Goal: Transaction & Acquisition: Subscribe to service/newsletter

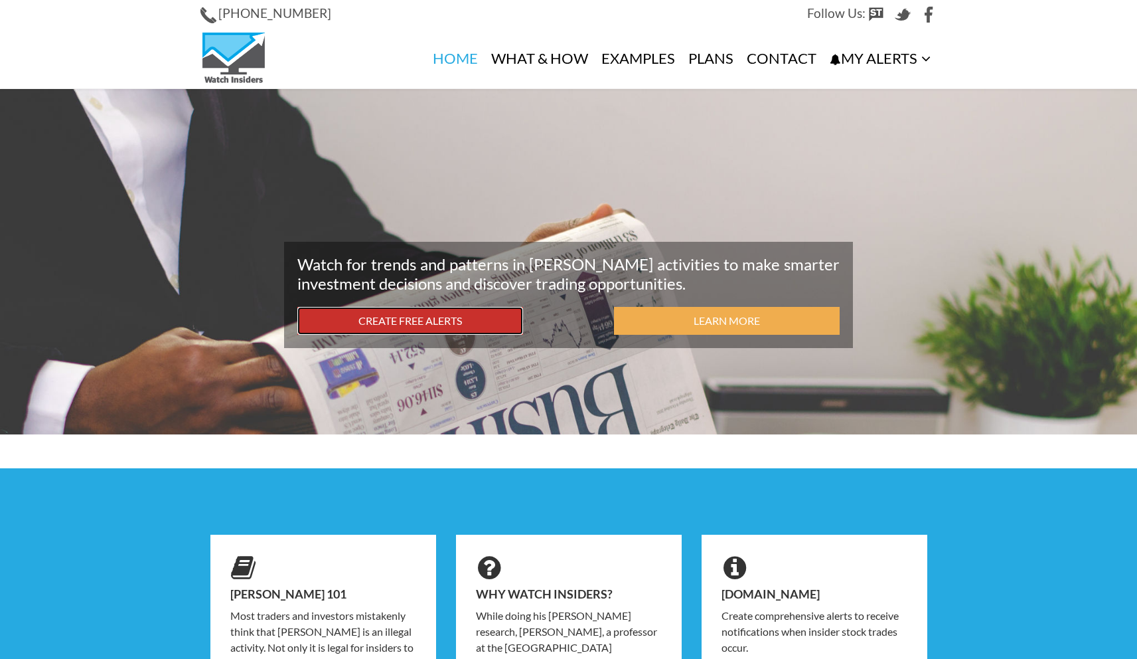
click at [477, 325] on link "Create Free Alerts" at bounding box center [410, 321] width 226 height 29
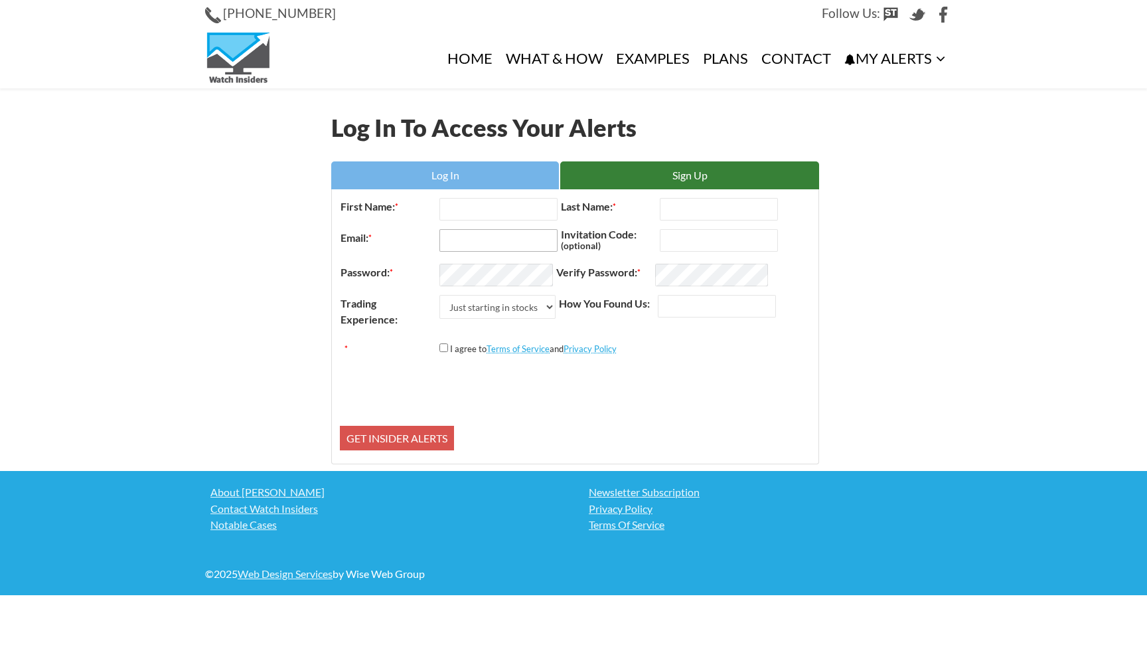
click at [511, 230] on input "Email: *" at bounding box center [499, 240] width 118 height 23
click at [387, 290] on div "Password: * Verify Password: *" at bounding box center [575, 277] width 471 height 31
click at [292, 300] on div "Log In To Access Your Alerts Log In Sign Up Log In Remember Me Log in Forgot Pa…" at bounding box center [573, 279] width 757 height 382
click at [410, 207] on label "First Name: *" at bounding box center [390, 206] width 100 height 17
click at [440, 207] on input "First Name: *" at bounding box center [499, 209] width 118 height 23
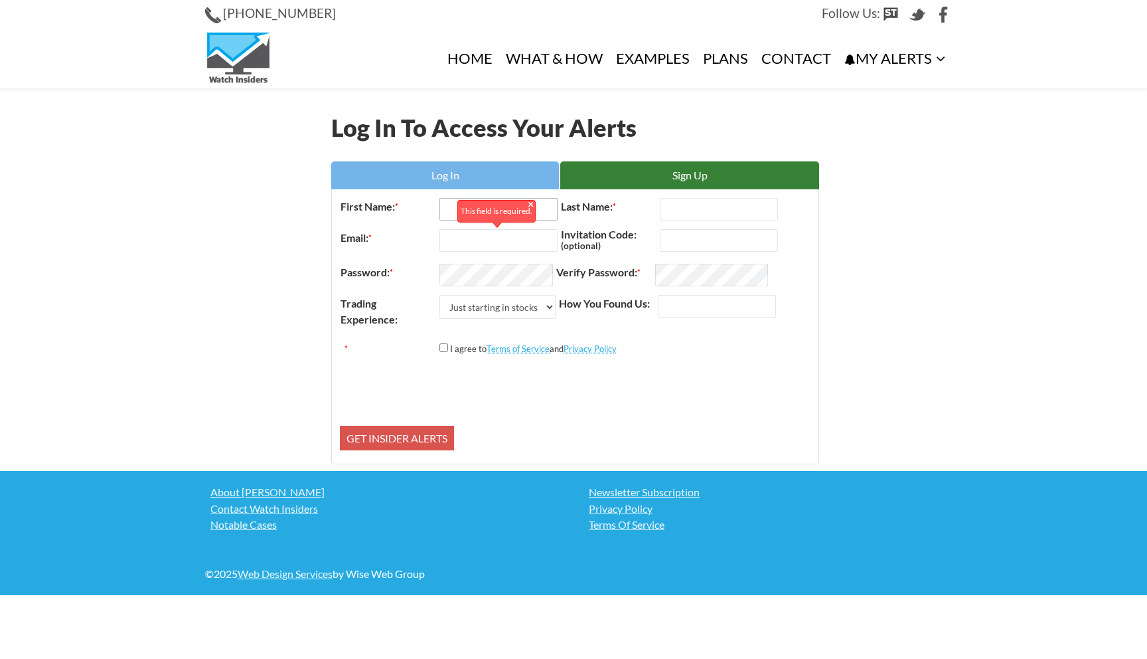
click at [440, 210] on input "First Name: *" at bounding box center [499, 209] width 118 height 23
type input "Jeff"
click at [456, 240] on input "Email: *" at bounding box center [499, 240] width 118 height 23
type input "Jeffreykatrib@gmail.com"
type input "Katrib"
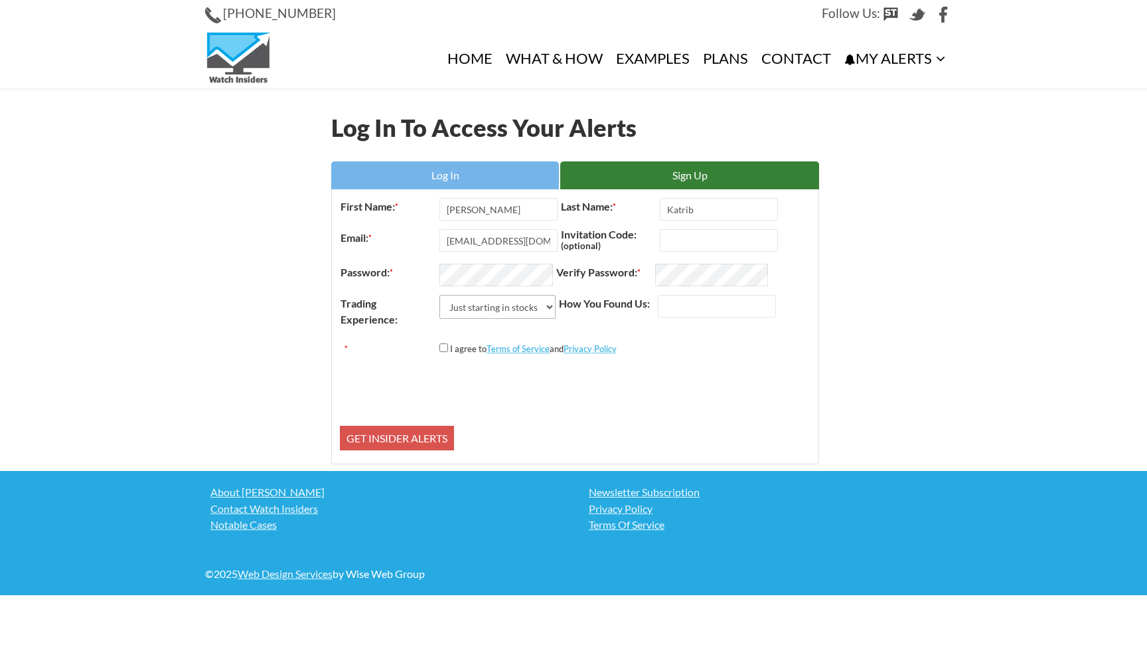
click at [519, 303] on select "Just starting in stocks I know the basics I am an active trader I am a trading …" at bounding box center [498, 307] width 116 height 24
select select "3"
click at [440, 295] on select "Just starting in stocks I know the basics I am an active trader I am a trading …" at bounding box center [498, 307] width 116 height 24
click at [445, 353] on div "I agree to Terms of Service and Privacy Policy" at bounding box center [528, 348] width 177 height 17
click at [444, 349] on input "*" at bounding box center [444, 347] width 9 height 9
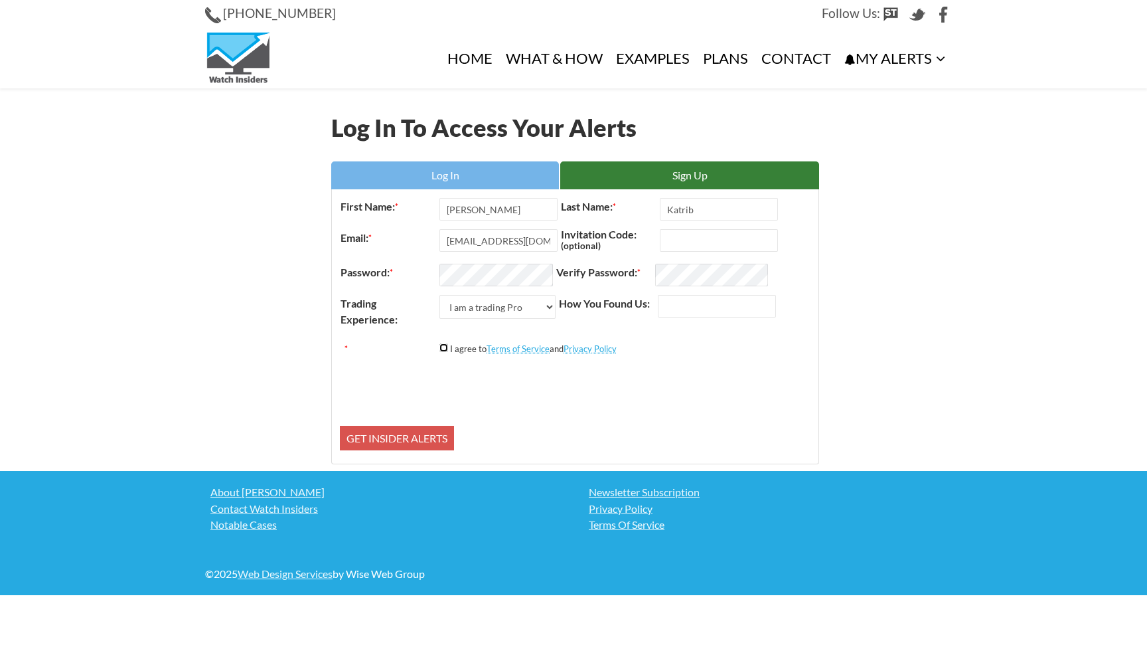
checkbox input "true"
click at [696, 212] on input "Katrib" at bounding box center [719, 209] width 118 height 23
type input "K"
click at [637, 277] on label "Verify Password: *" at bounding box center [606, 272] width 100 height 17
click at [651, 272] on label "Verify Password: *" at bounding box center [606, 272] width 100 height 17
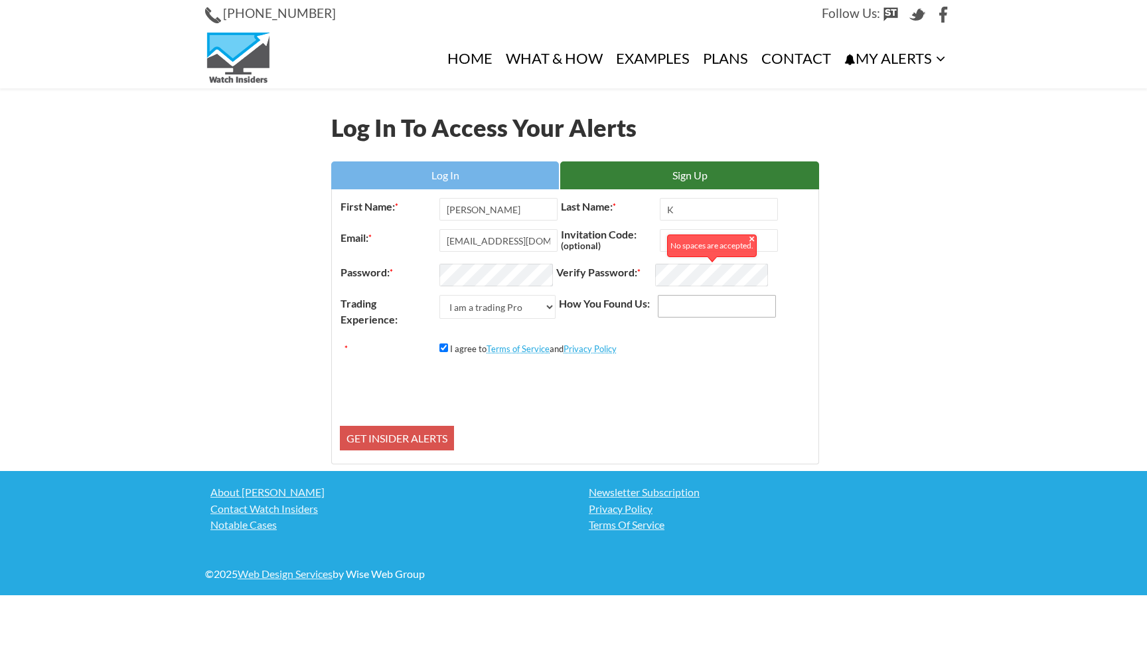
click at [675, 313] on input "How You Found Us:" at bounding box center [717, 306] width 118 height 23
type input "Google"
click at [448, 430] on input "Get Insider Alerts" at bounding box center [397, 438] width 114 height 25
click at [442, 432] on input "Get Insider Alerts" at bounding box center [397, 438] width 114 height 25
click at [399, 428] on input "Get Insider Alerts" at bounding box center [397, 438] width 114 height 25
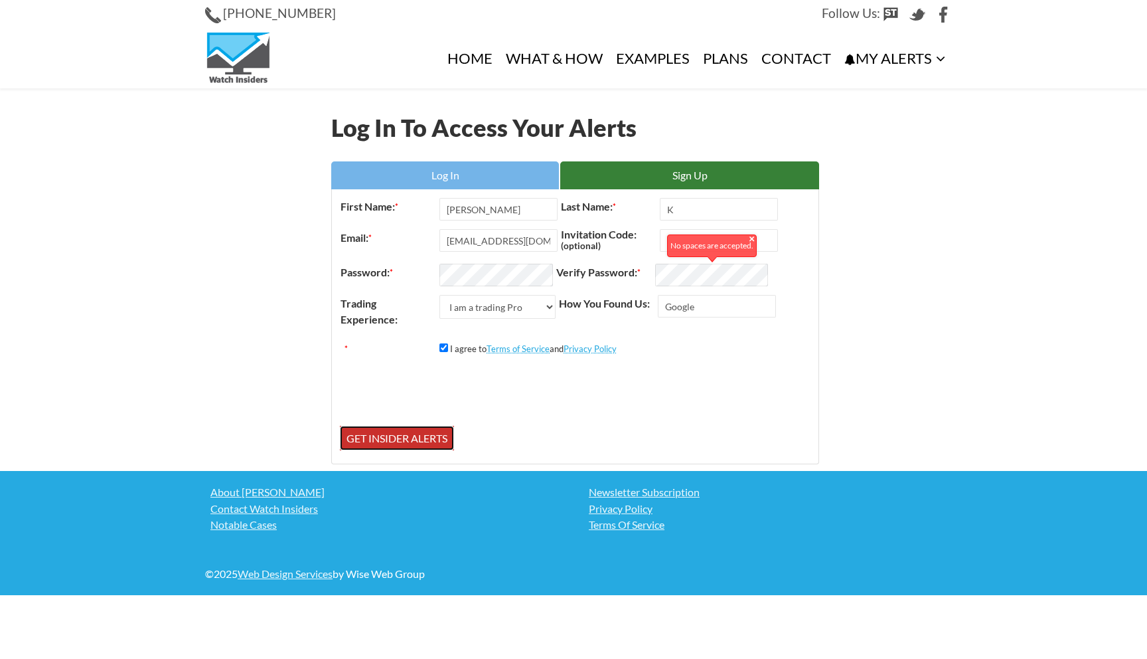
click at [440, 428] on input "Get Insider Alerts" at bounding box center [397, 438] width 114 height 25
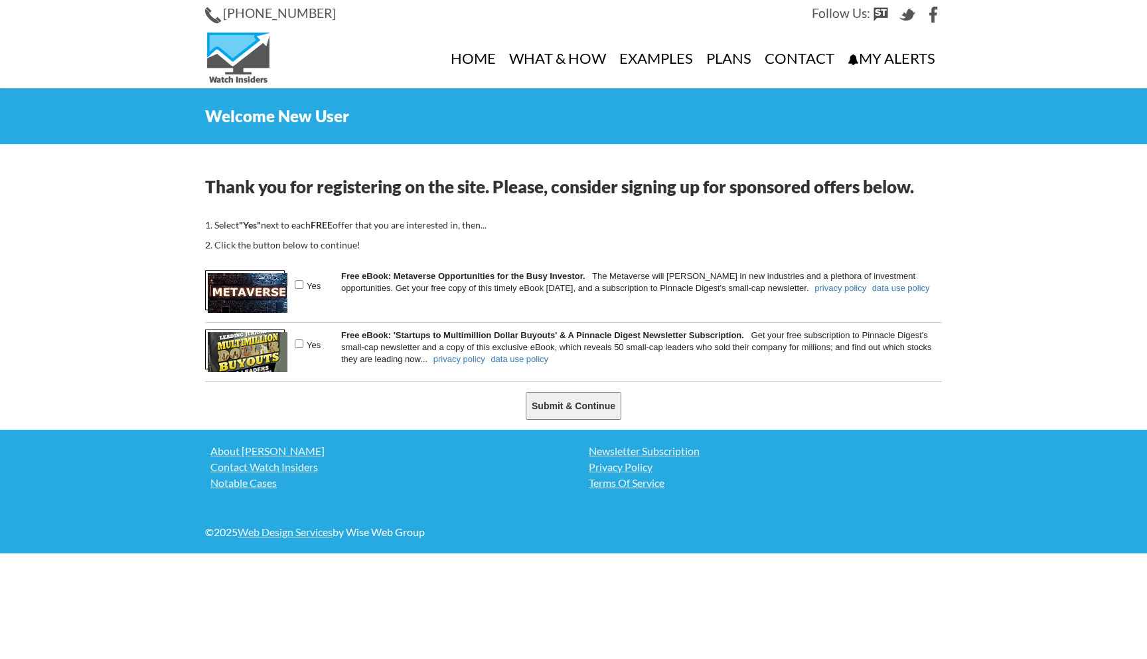
click at [295, 122] on h2 "Welcome New User" at bounding box center [573, 116] width 737 height 16
click at [570, 402] on input "Submit & Continue" at bounding box center [574, 406] width 96 height 28
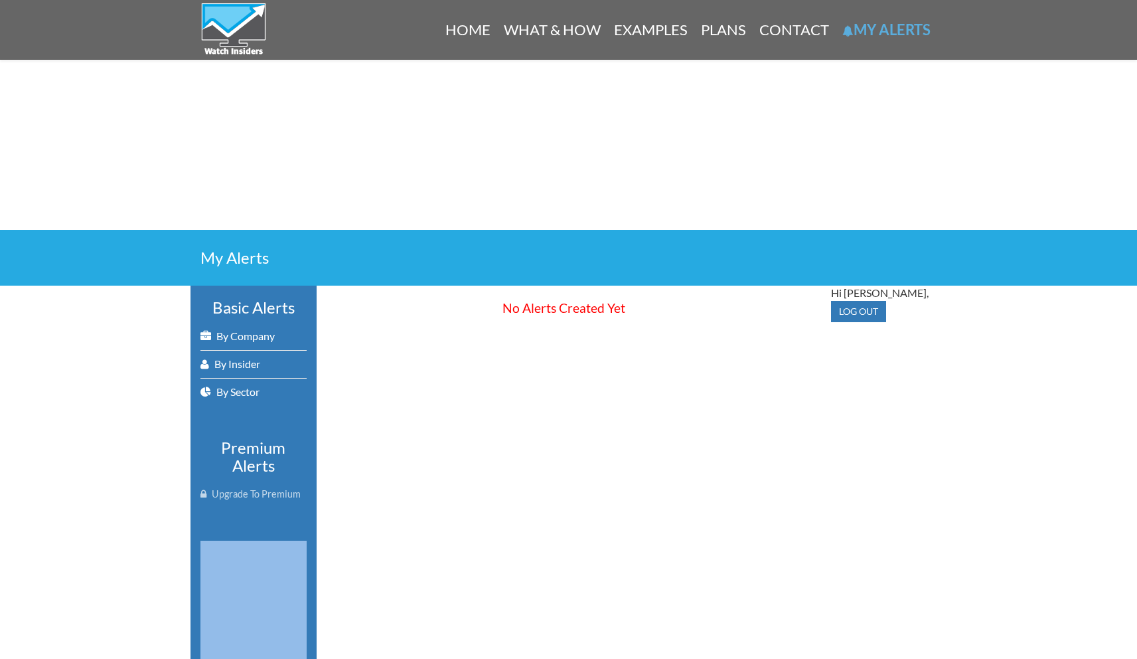
scroll to position [66, 0]
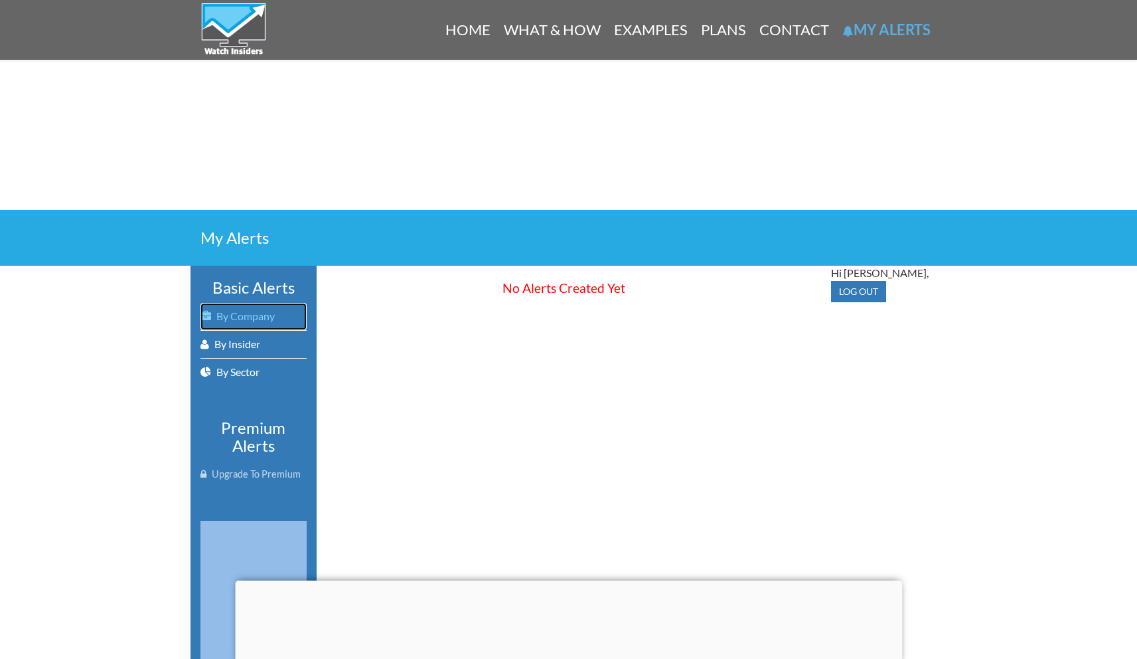
click at [262, 319] on link "By Company" at bounding box center [254, 316] width 106 height 27
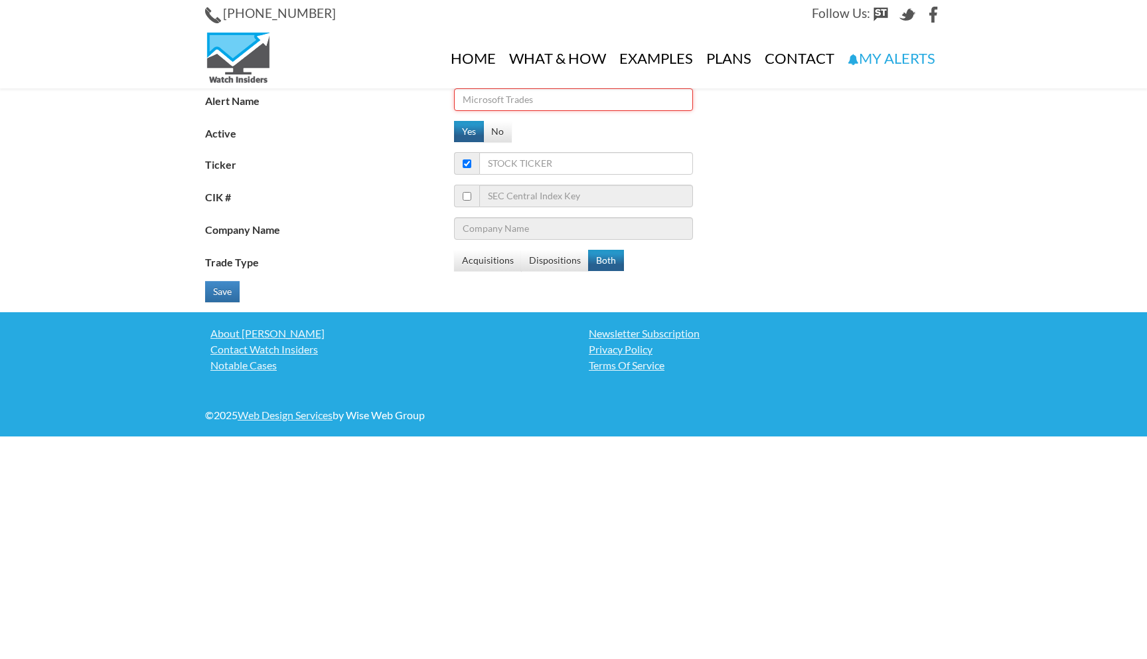
click at [530, 101] on input "Alert Name" at bounding box center [573, 99] width 239 height 23
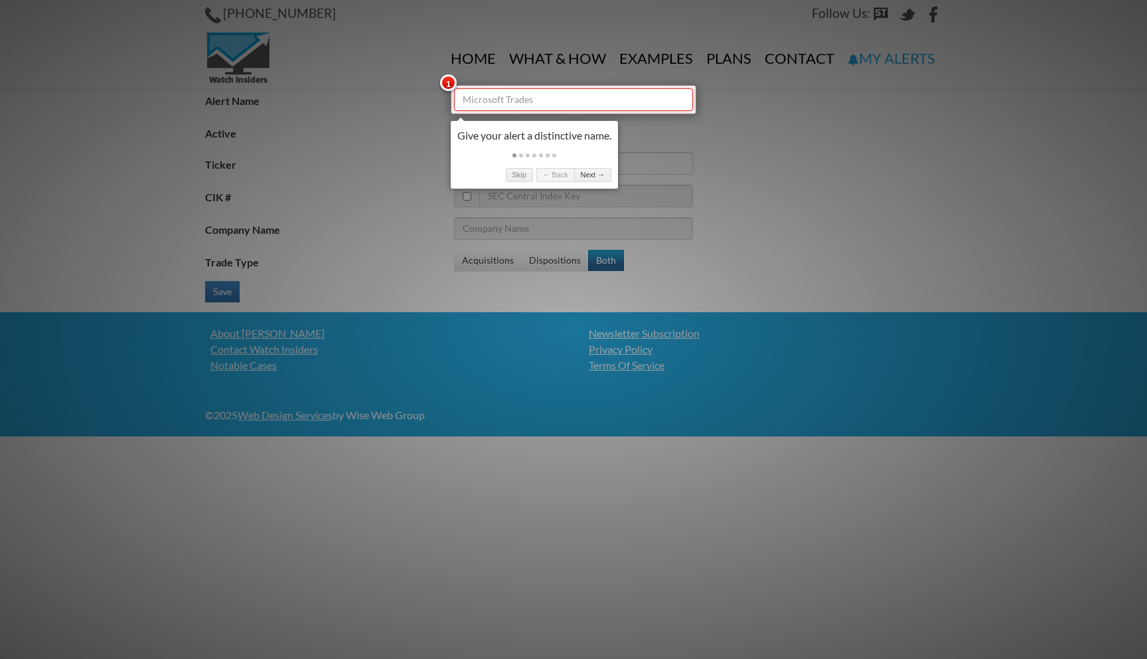
click at [522, 90] on input "Alert Name" at bounding box center [573, 99] width 239 height 23
click at [521, 99] on input "Alert Name" at bounding box center [573, 99] width 239 height 23
type input "ASTS Insider Alerts"
click at [598, 174] on link "Next →" at bounding box center [592, 175] width 37 height 14
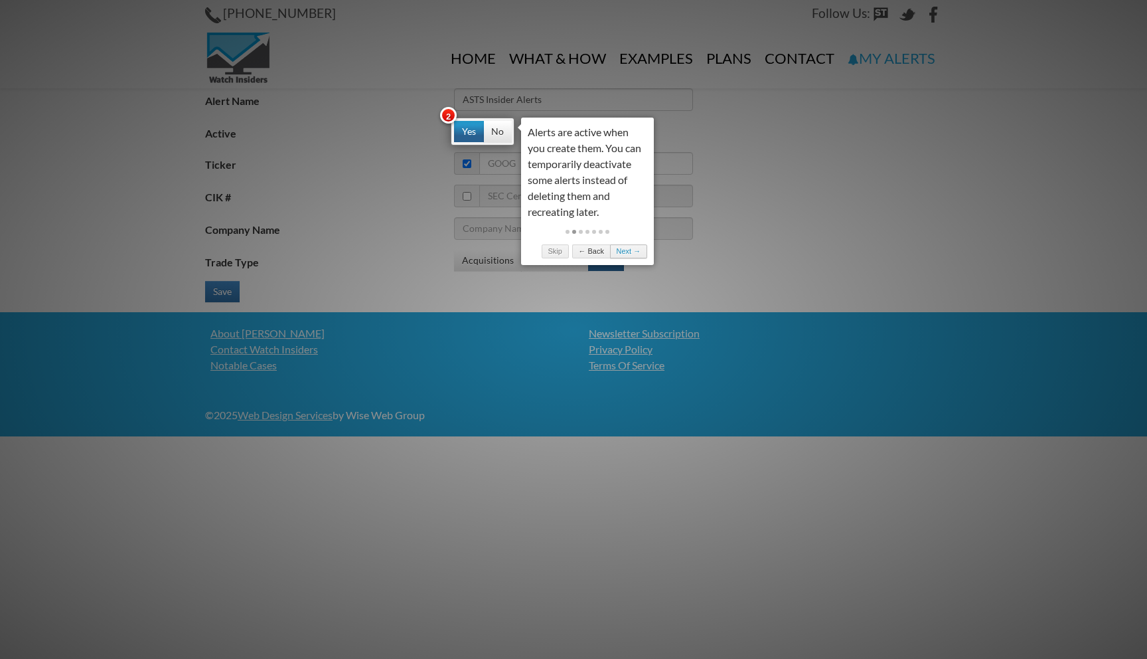
click at [628, 252] on link "Next →" at bounding box center [628, 251] width 37 height 14
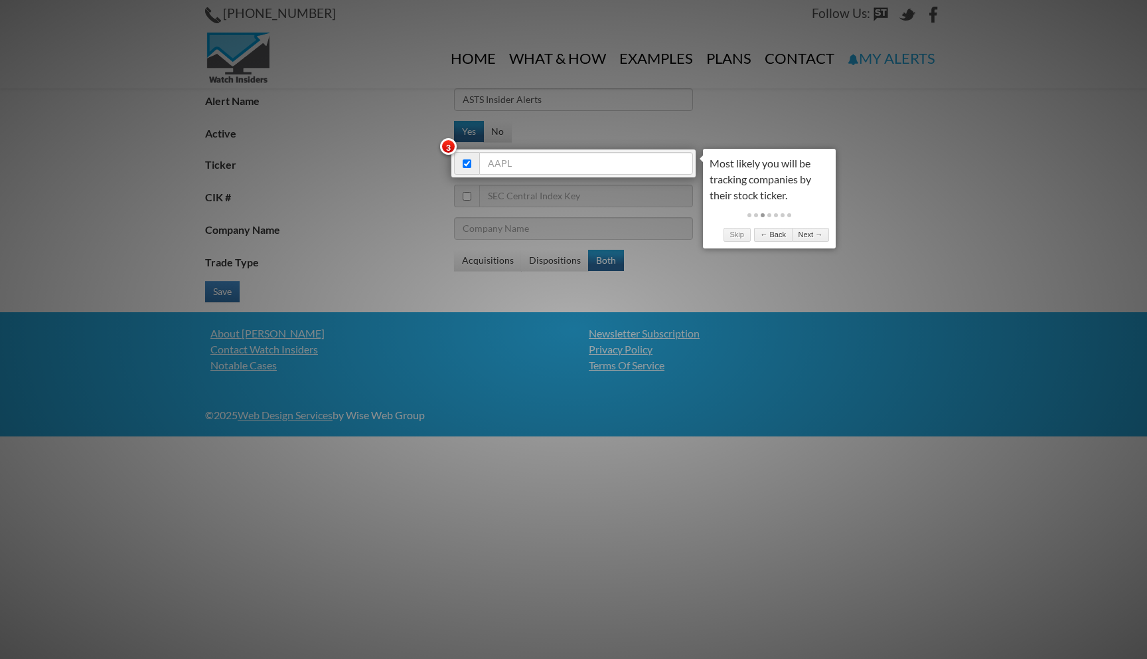
click at [584, 149] on div at bounding box center [574, 163] width 246 height 29
click at [573, 160] on input "Ticker" at bounding box center [586, 163] width 214 height 23
type input "asts"
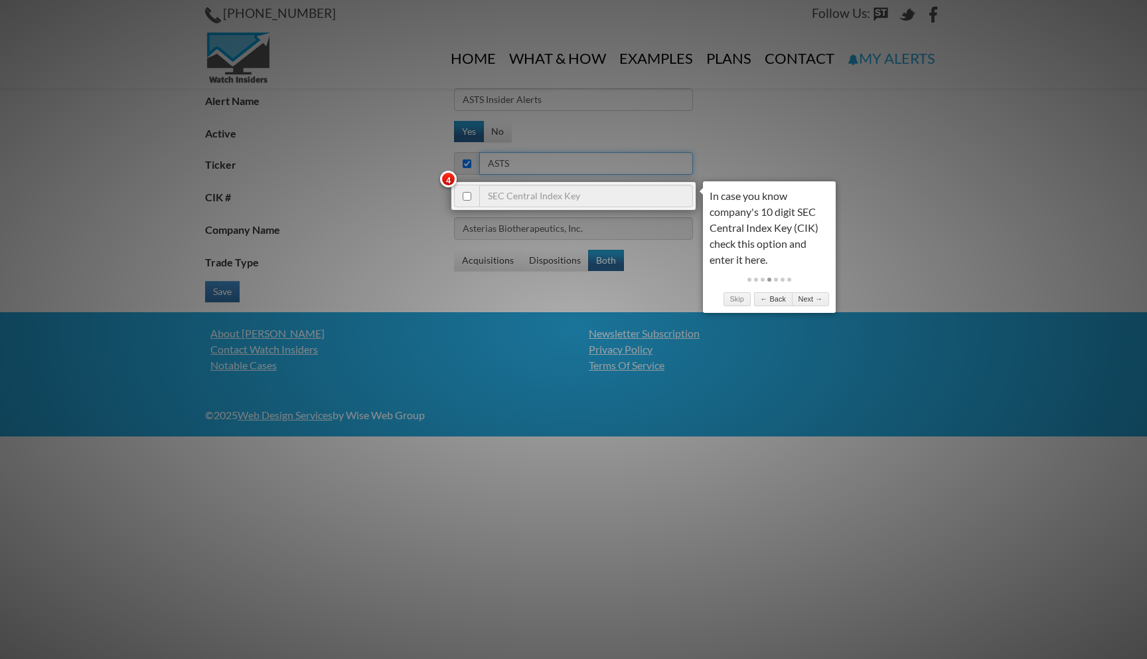
type input "AST SpaceMobile Inc"
type input "asts"
click at [531, 167] on div at bounding box center [573, 329] width 1147 height 659
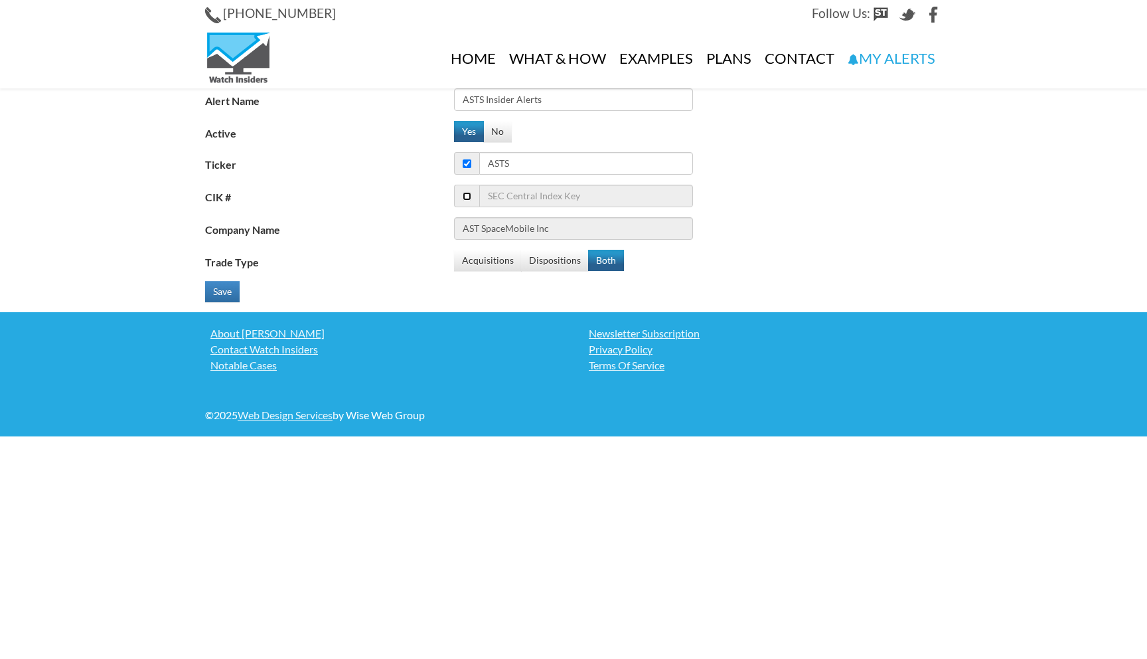
click at [469, 197] on input "checkbox" at bounding box center [467, 196] width 9 height 9
checkbox input "true"
checkbox input "false"
click at [510, 197] on input "CIK #" at bounding box center [586, 196] width 214 height 23
click at [469, 191] on span at bounding box center [466, 196] width 25 height 23
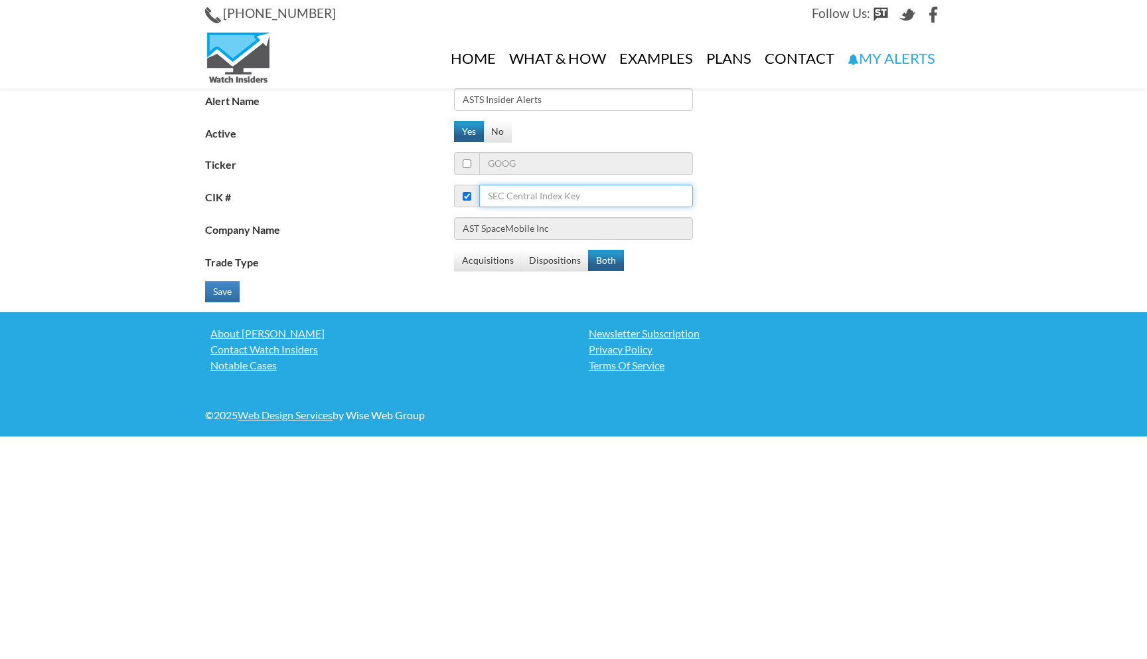
click at [517, 189] on input "CIK #" at bounding box center [586, 196] width 214 height 23
click at [489, 197] on input "CIK #" at bounding box center [586, 196] width 214 height 23
click at [464, 188] on span at bounding box center [466, 196] width 25 height 23
click at [466, 197] on input "checkbox" at bounding box center [467, 196] width 9 height 9
checkbox input "true"
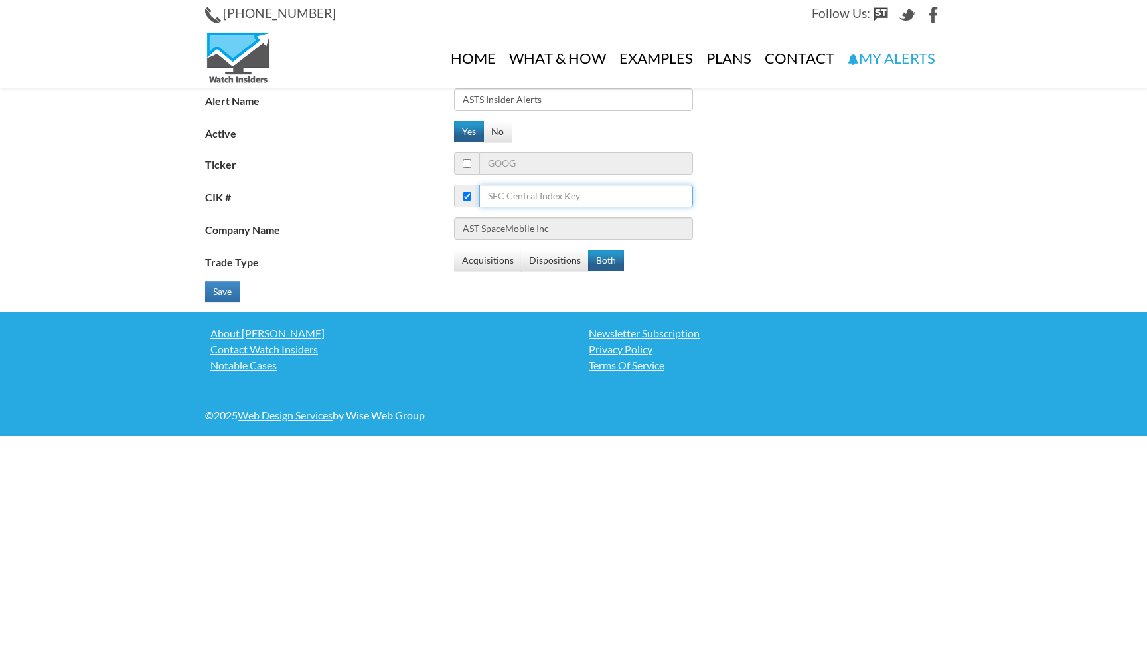
click at [509, 197] on input "CIK #" at bounding box center [586, 196] width 214 height 23
click at [544, 191] on input "CIK #" at bounding box center [586, 196] width 214 height 23
click at [467, 163] on input "checkbox" at bounding box center [467, 163] width 9 height 9
checkbox input "true"
checkbox input "false"
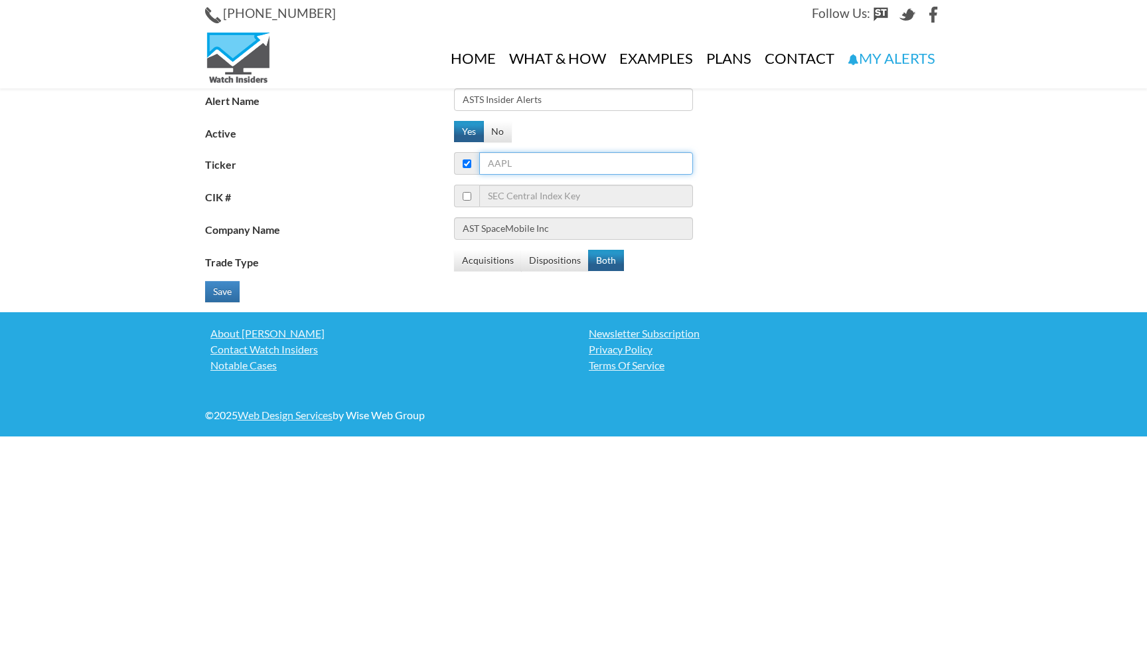
click at [523, 163] on input "Ticker" at bounding box center [586, 163] width 214 height 23
type input "as"
type input "Agilent Technologies Inc."
type input "asts"
type input "AST SpaceMobile Inc"
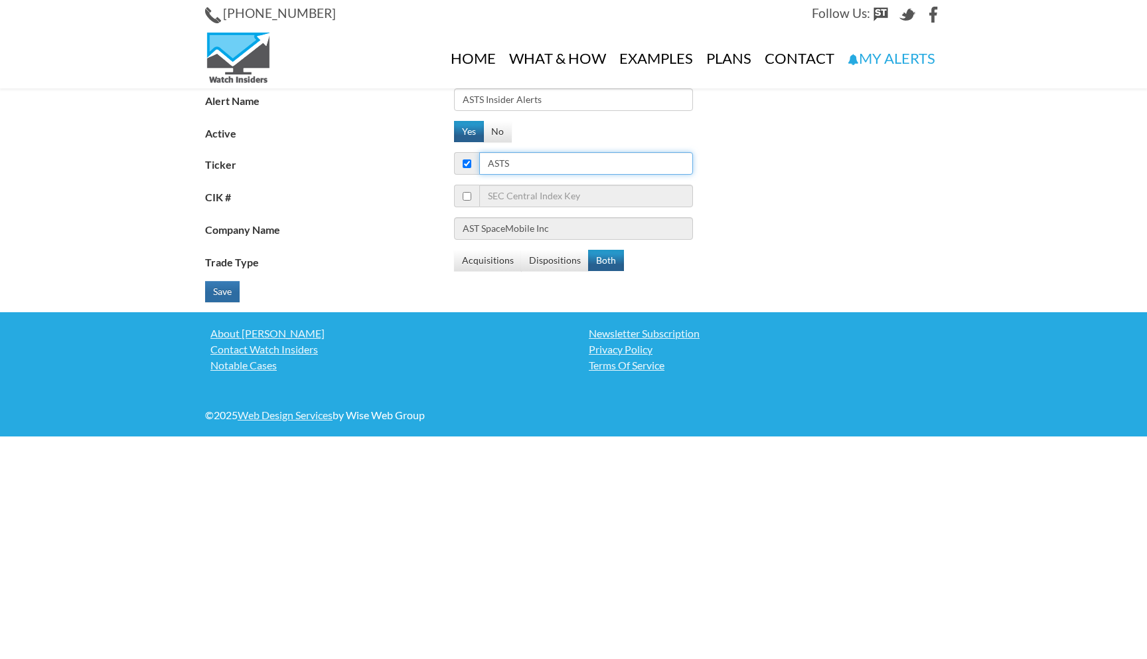
type input "asts"
click at [222, 293] on button "Save" at bounding box center [222, 291] width 35 height 21
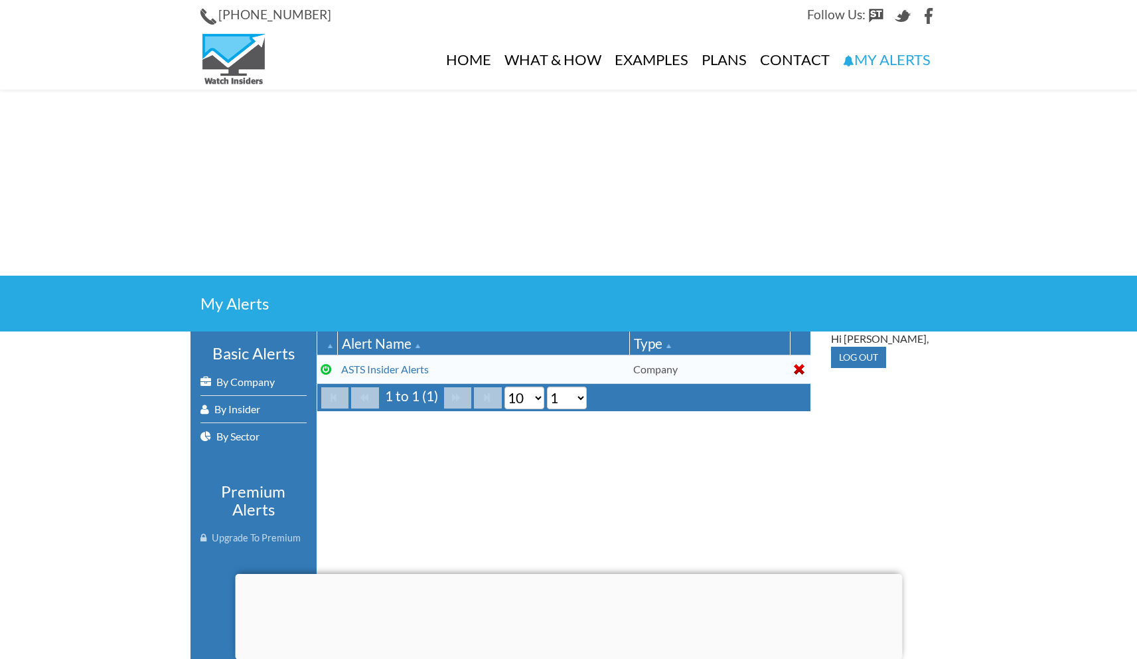
click at [672, 367] on td "Company" at bounding box center [709, 369] width 161 height 29
click at [800, 363] on td at bounding box center [800, 369] width 21 height 29
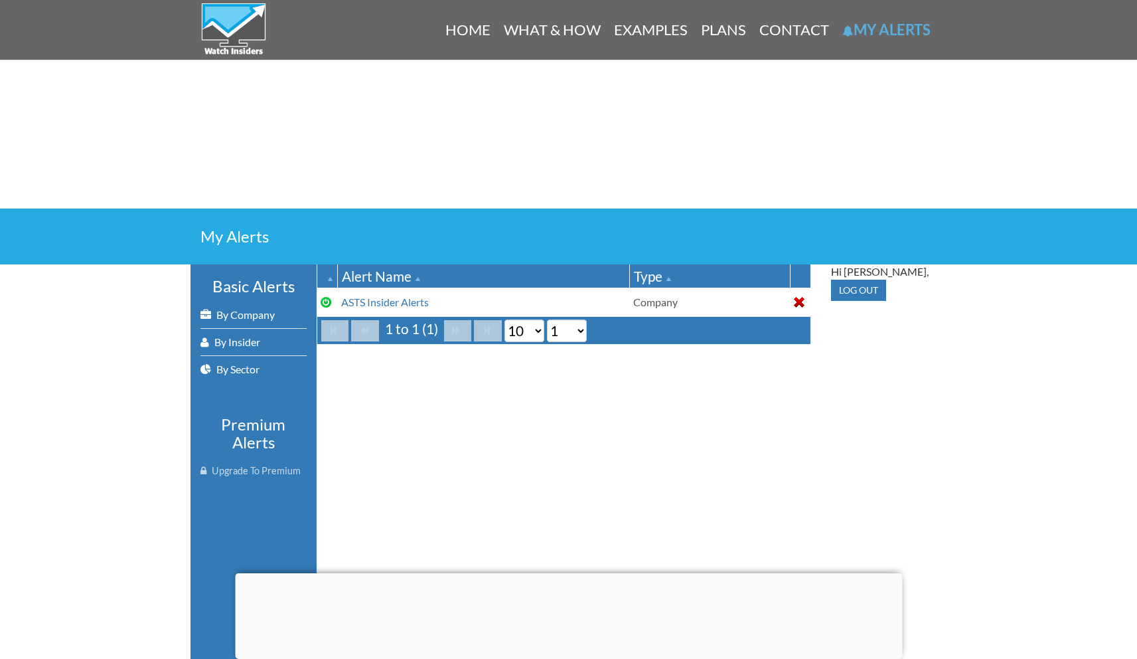
scroll to position [88, 0]
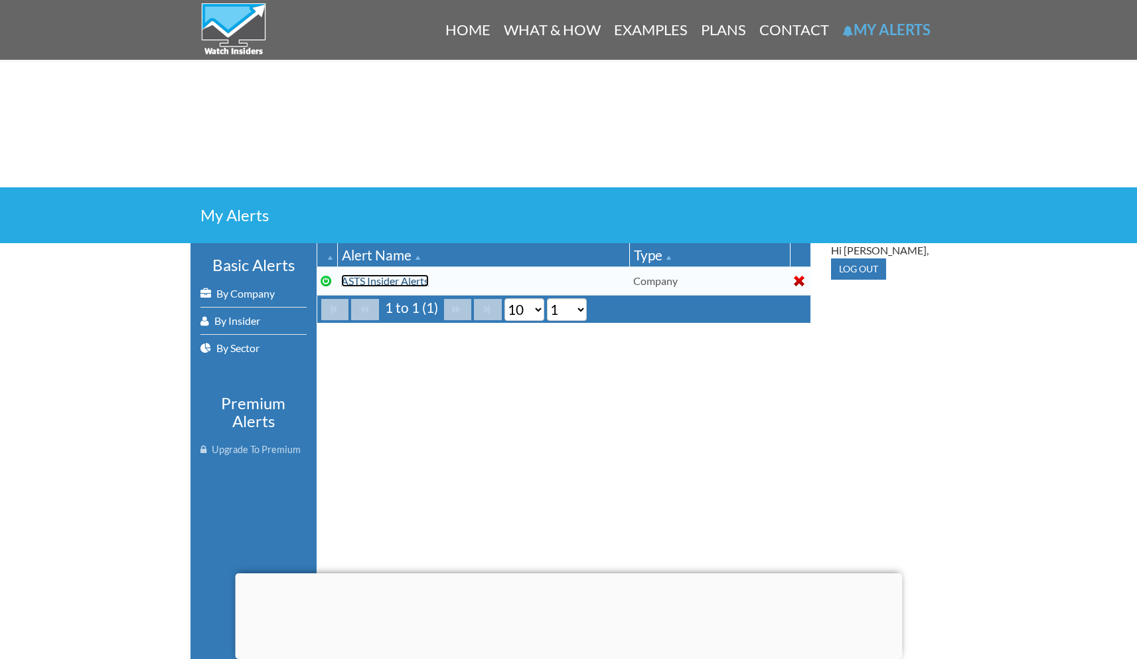
click at [388, 282] on link "ASTS Insider Alerts" at bounding box center [385, 280] width 88 height 13
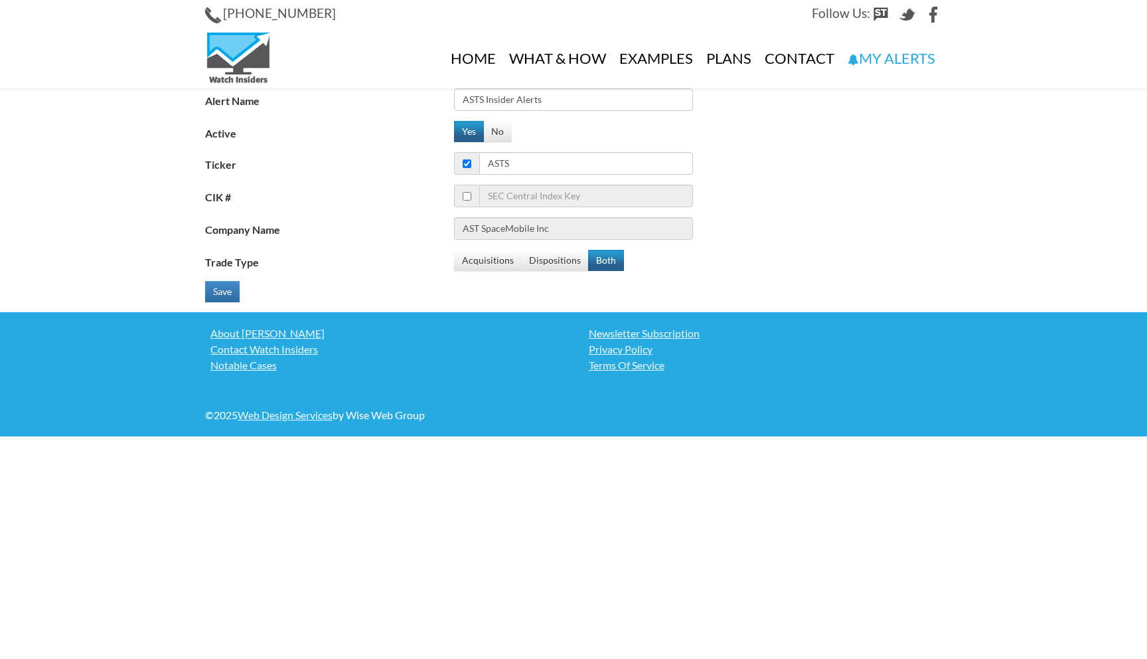
click at [461, 191] on span at bounding box center [466, 196] width 25 height 23
click at [465, 194] on input "checkbox" at bounding box center [467, 196] width 9 height 9
checkbox input "true"
checkbox input "false"
click at [521, 197] on input "CIK #" at bounding box center [586, 196] width 214 height 23
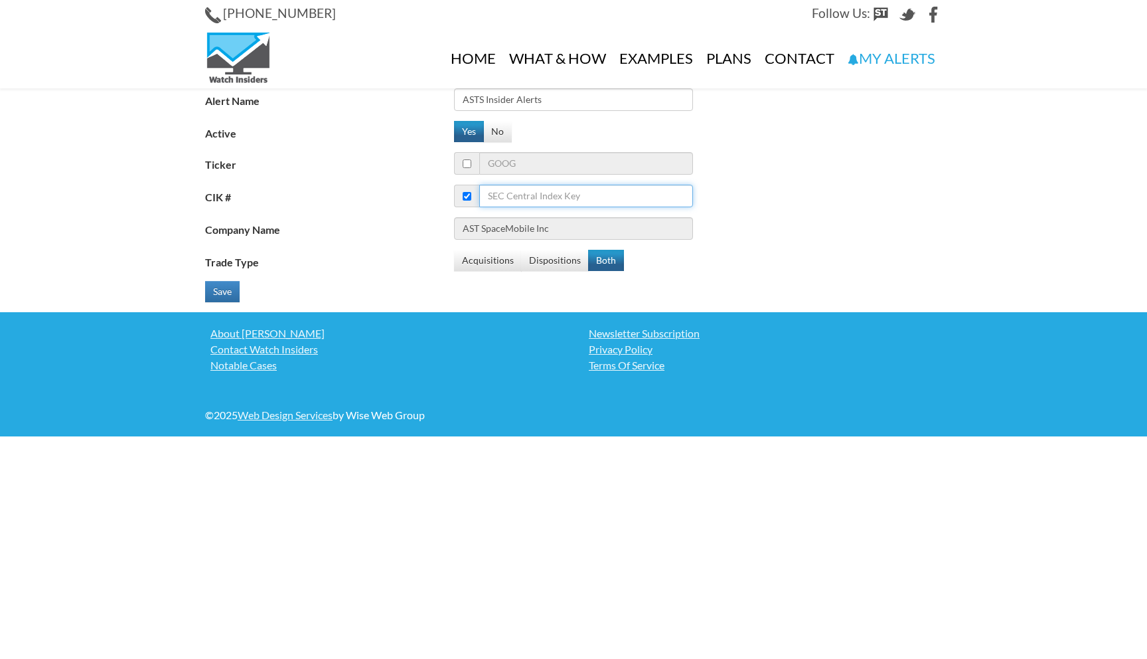
paste input "1780312"
type input "1780312"
click at [555, 205] on input "1780312" at bounding box center [586, 196] width 214 height 23
type input "1780312"
click at [807, 236] on div "Company Name" at bounding box center [578, 228] width 747 height 23
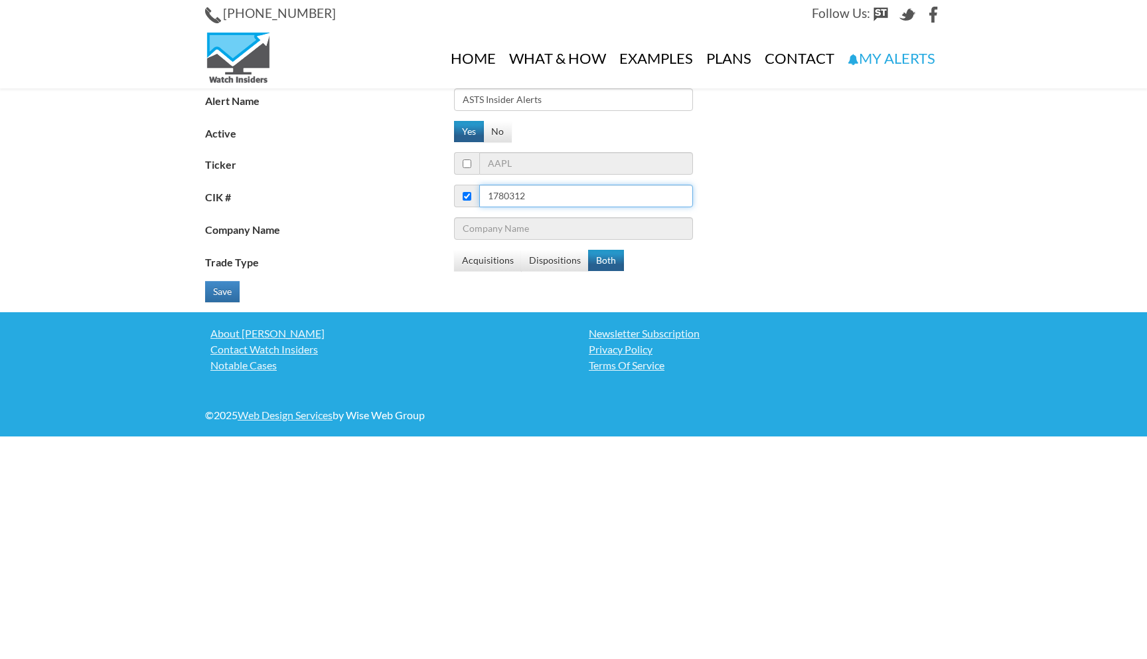
drag, startPoint x: 580, startPoint y: 194, endPoint x: 446, endPoint y: 193, distance: 134.8
click at [446, 193] on div "CIK # 1780312" at bounding box center [578, 196] width 747 height 23
paste input "0001780312"
type input "0001780312"
click at [710, 288] on div "Save" at bounding box center [578, 291] width 747 height 21
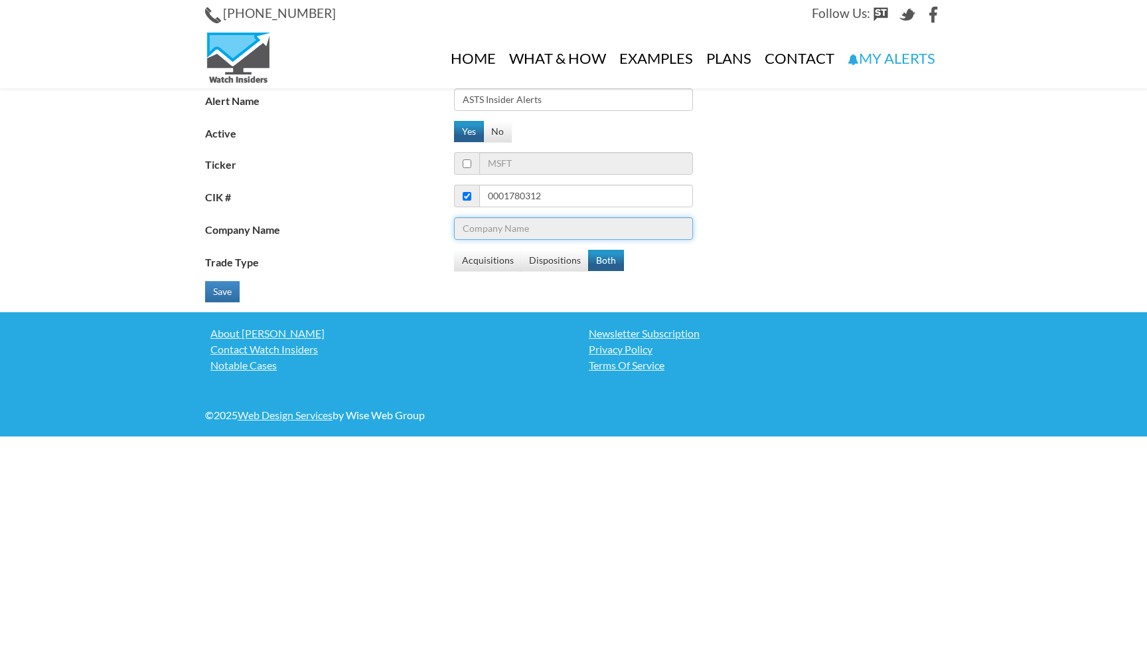
click at [544, 234] on input "Company Name" at bounding box center [573, 228] width 239 height 23
click at [461, 163] on span at bounding box center [466, 163] width 25 height 23
click at [469, 163] on input "checkbox" at bounding box center [467, 163] width 9 height 9
checkbox input "true"
checkbox input "false"
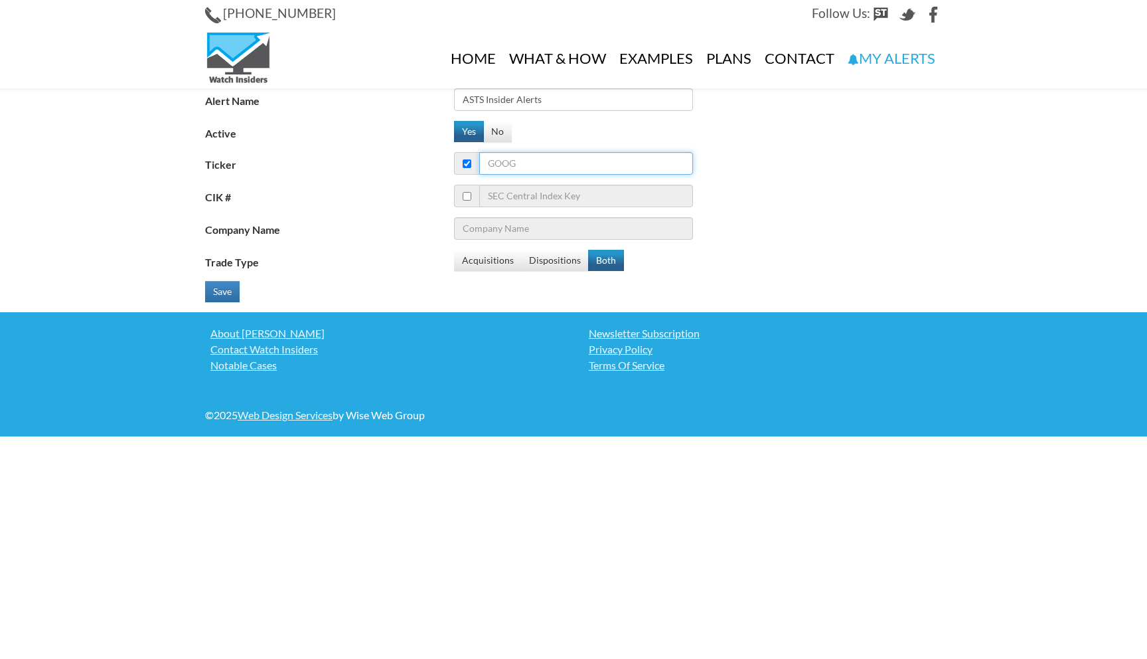
click at [491, 163] on input "Ticker" at bounding box center [586, 163] width 214 height 23
type input "as"
type input "Agilent Technologies Inc."
type input "asts"
type input "AST SpaceMobile Inc"
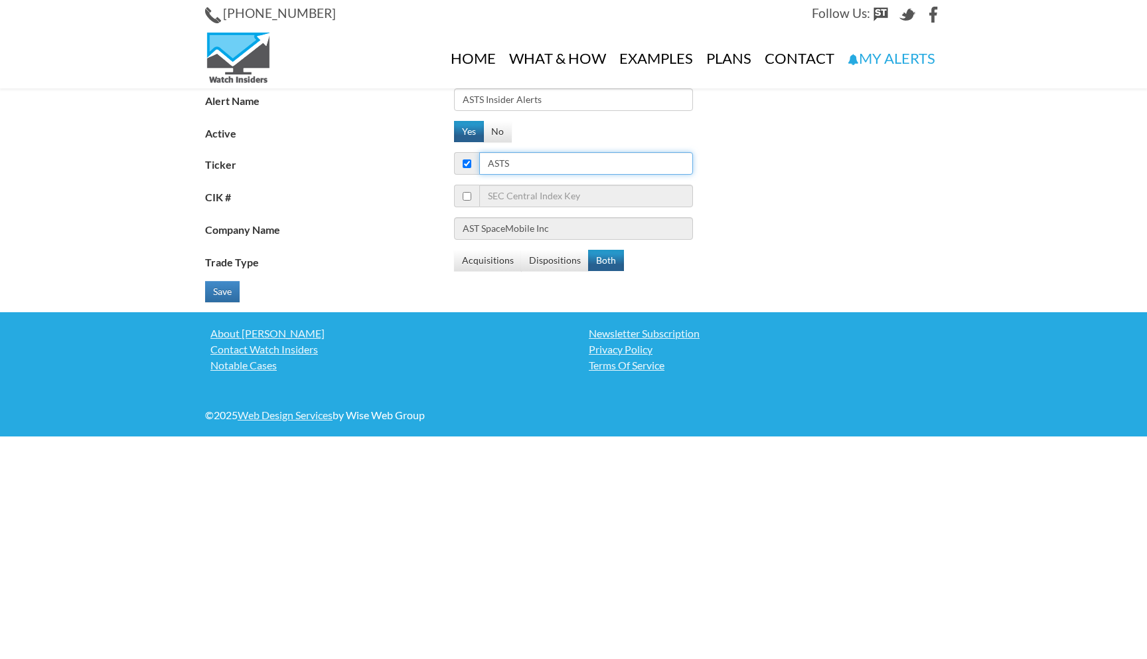
type input "asts"
click at [517, 218] on input "AST SpaceMobile Inc" at bounding box center [573, 228] width 239 height 23
click at [609, 260] on button "Both" at bounding box center [606, 260] width 36 height 21
click at [227, 297] on button "Save" at bounding box center [222, 291] width 35 height 21
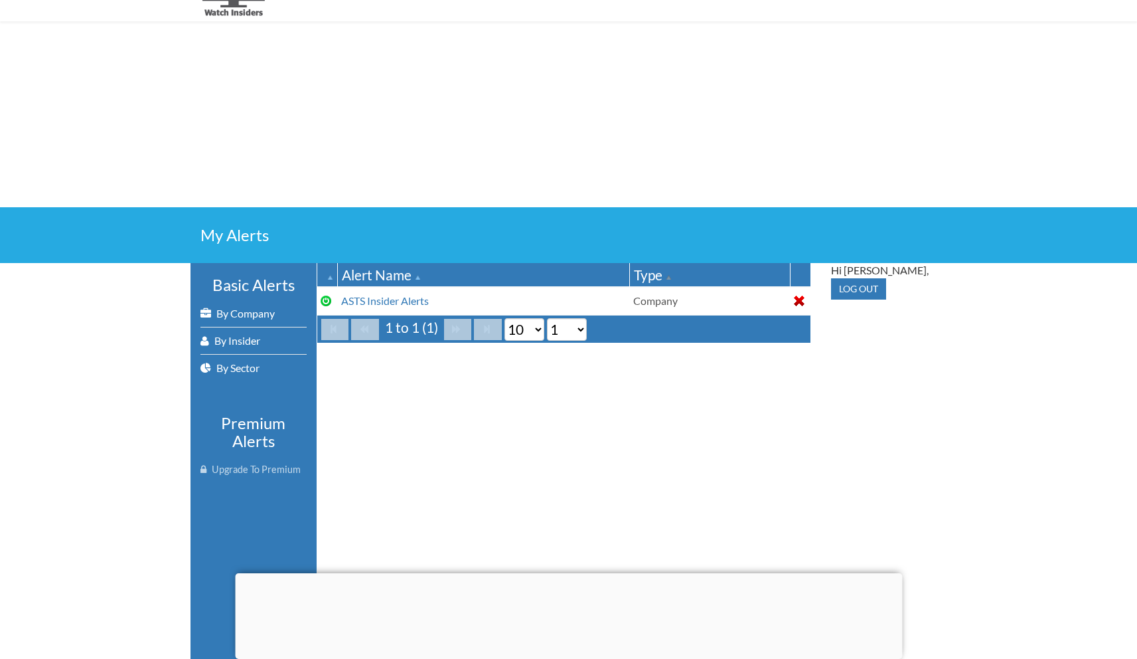
scroll to position [72, 0]
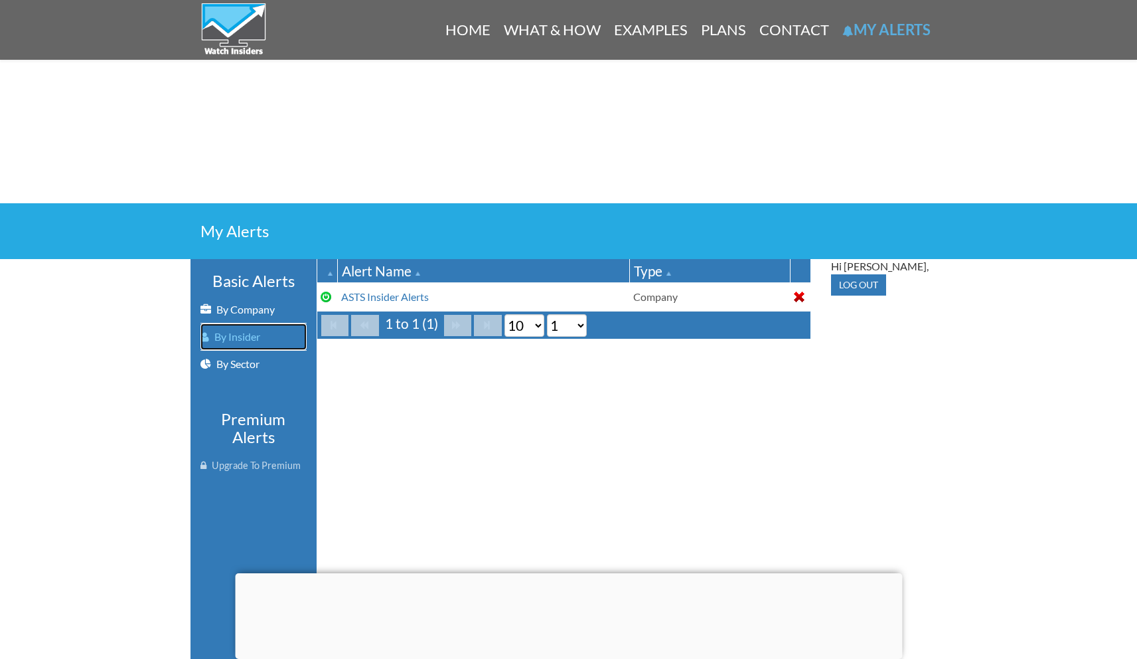
click at [245, 336] on link "By Insider" at bounding box center [254, 336] width 106 height 27
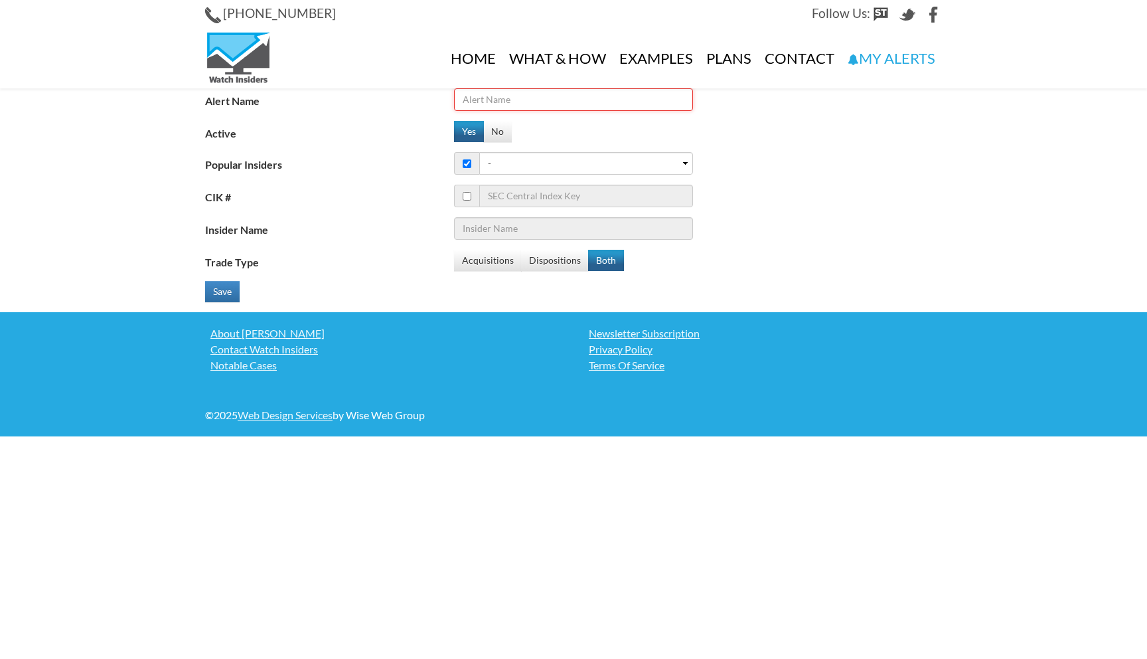
click at [509, 100] on input "Alert Name" at bounding box center [573, 99] width 239 height 23
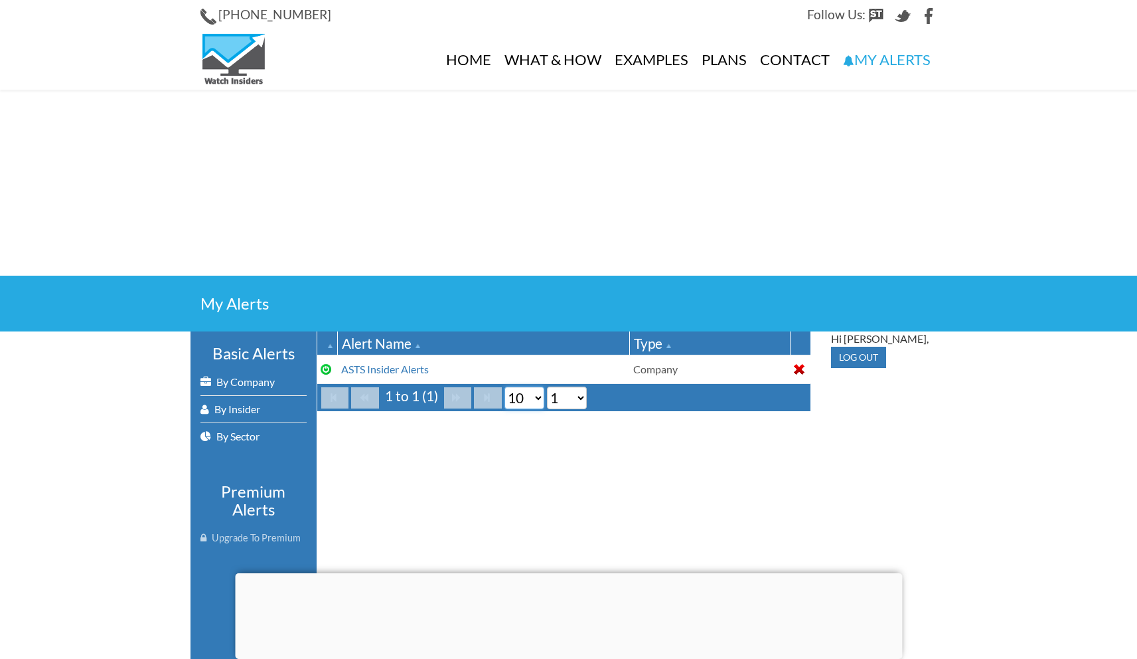
click at [526, 391] on select "10 20 50 100" at bounding box center [525, 397] width 40 height 23
click at [505, 386] on select "10 20 50 100" at bounding box center [525, 397] width 40 height 23
click at [538, 398] on select "10 20 50 100" at bounding box center [525, 397] width 40 height 23
select select "10"
click at [505, 386] on select "10 20 50 100" at bounding box center [525, 397] width 40 height 23
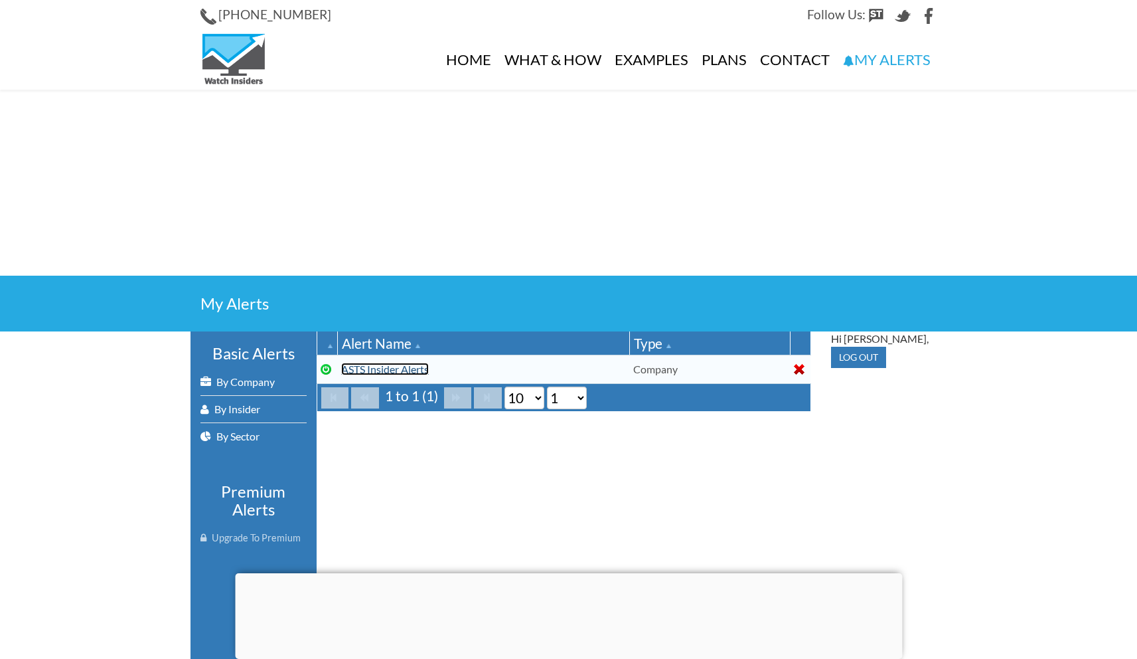
click at [399, 370] on link "ASTS Insider Alerts" at bounding box center [385, 369] width 88 height 13
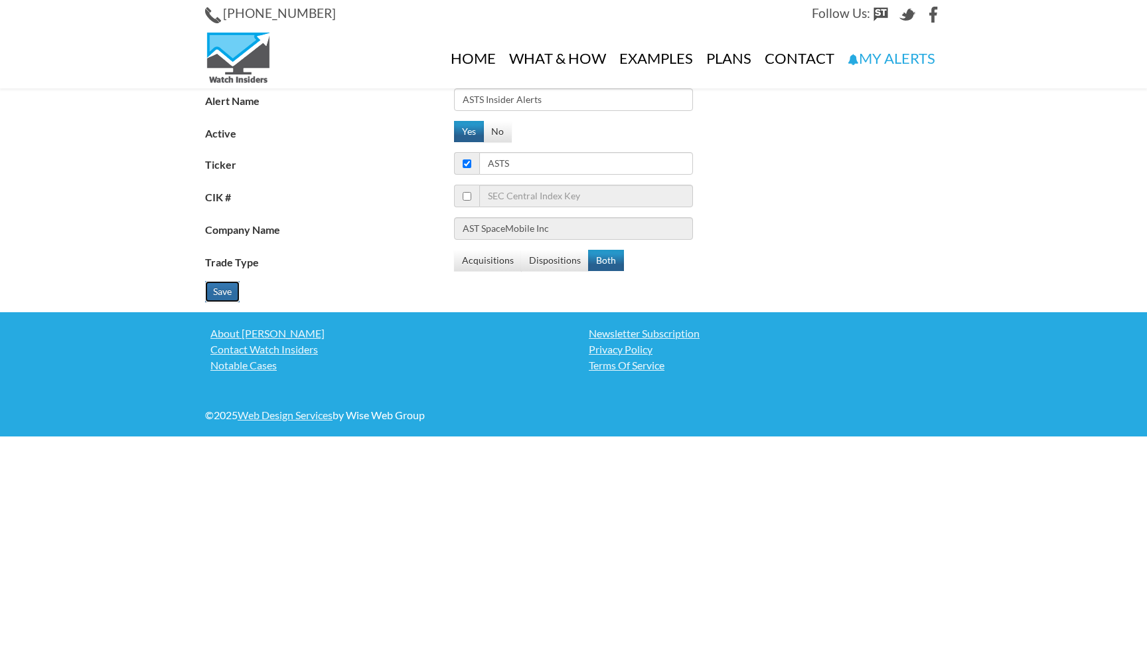
click at [220, 293] on button "Save" at bounding box center [222, 291] width 35 height 21
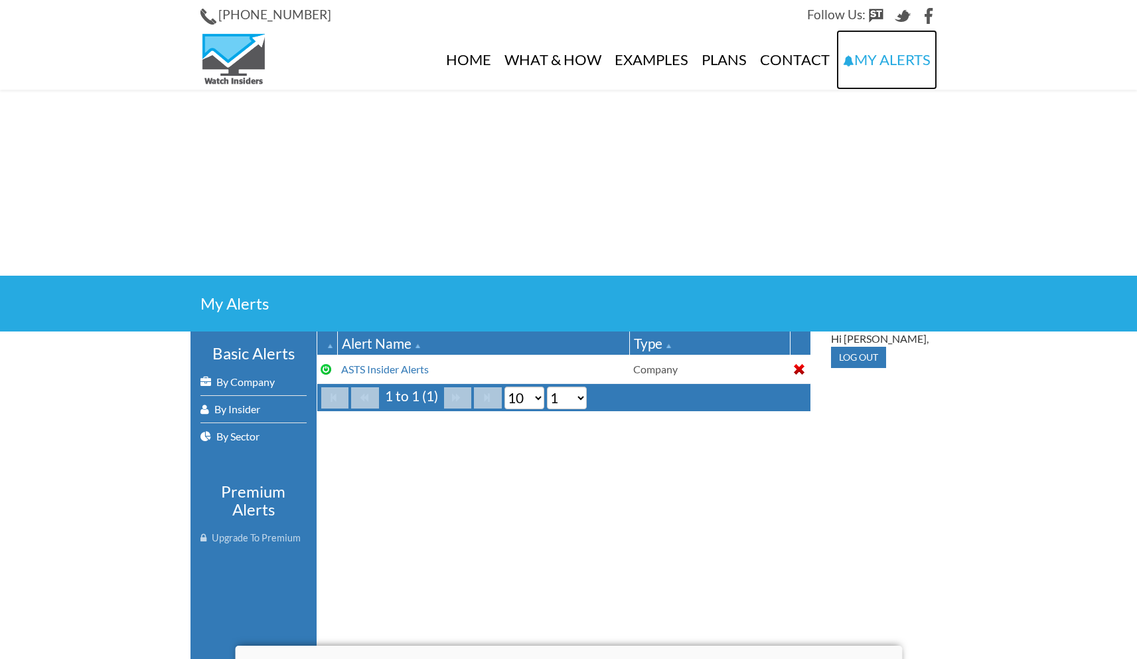
click at [880, 54] on link "My Alerts" at bounding box center [887, 60] width 101 height 60
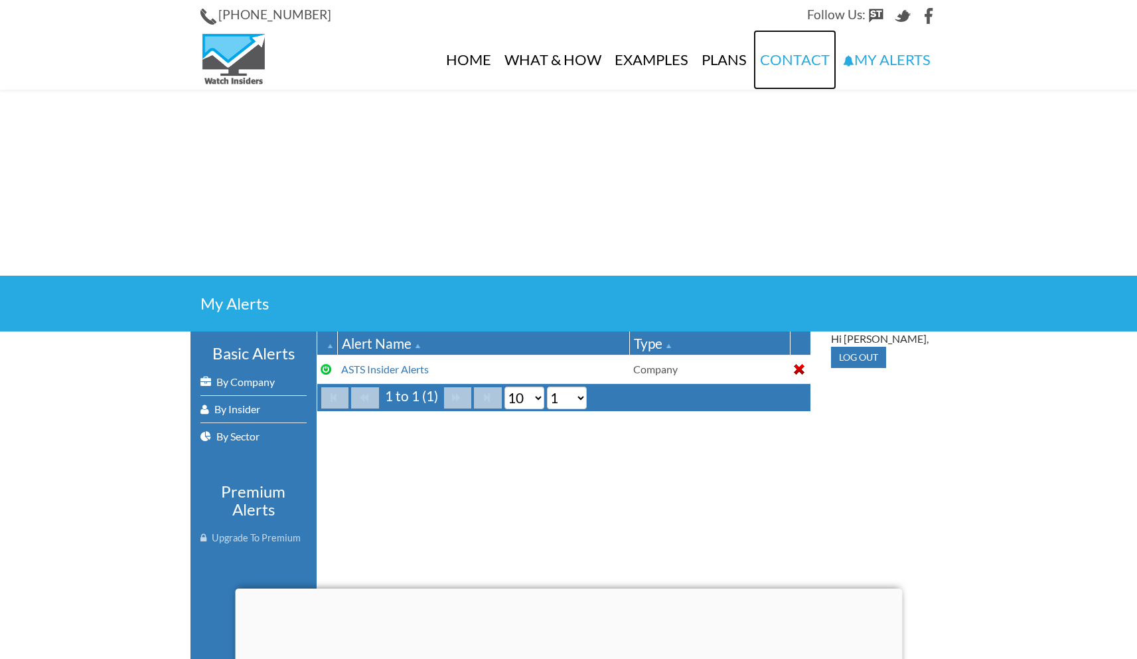
click at [780, 64] on link "Contact" at bounding box center [795, 60] width 83 height 60
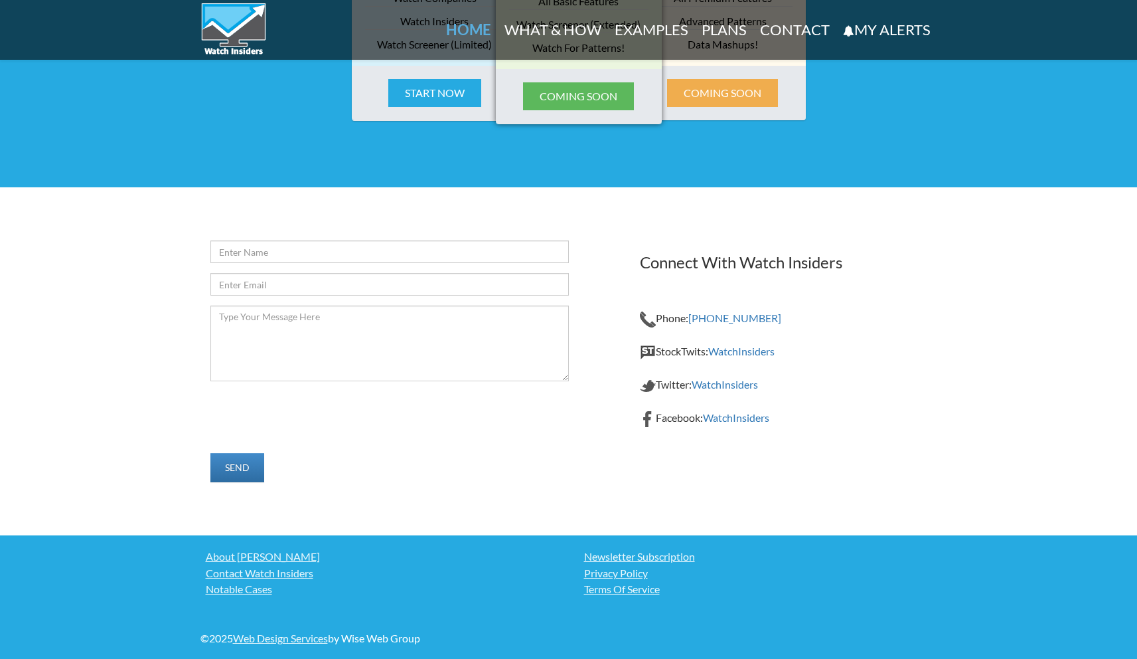
click at [780, 64] on div "PRO For Professional Traders All Premium Features Advanced Patterns Data Mashup…" at bounding box center [723, 0] width 166 height 132
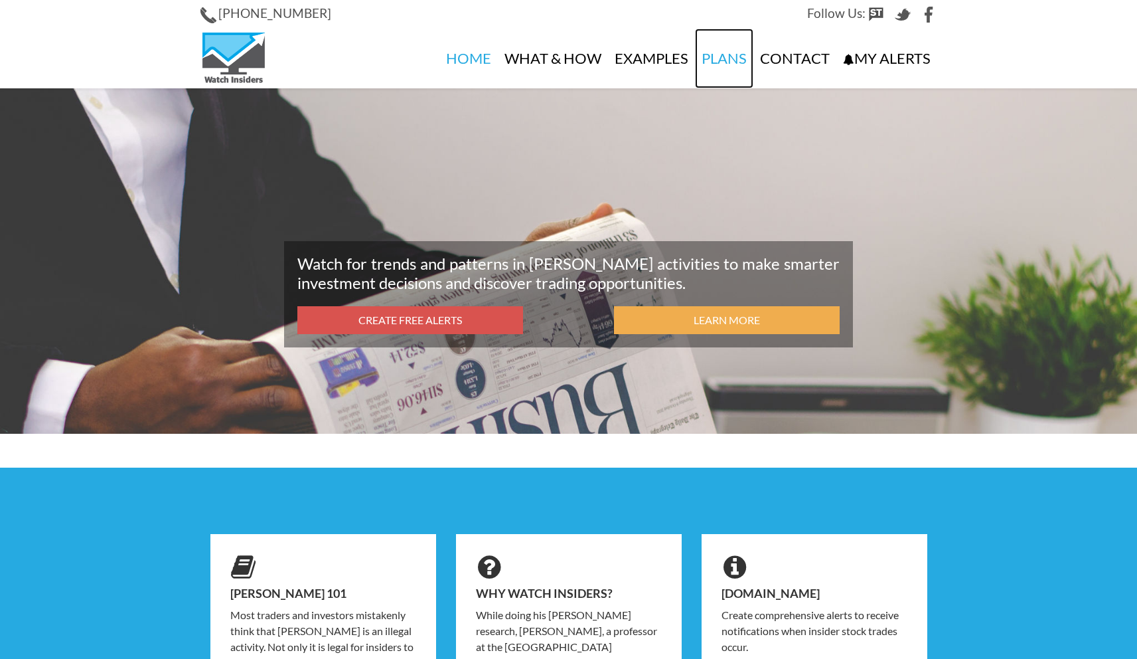
click at [704, 70] on link "Plans" at bounding box center [724, 59] width 58 height 60
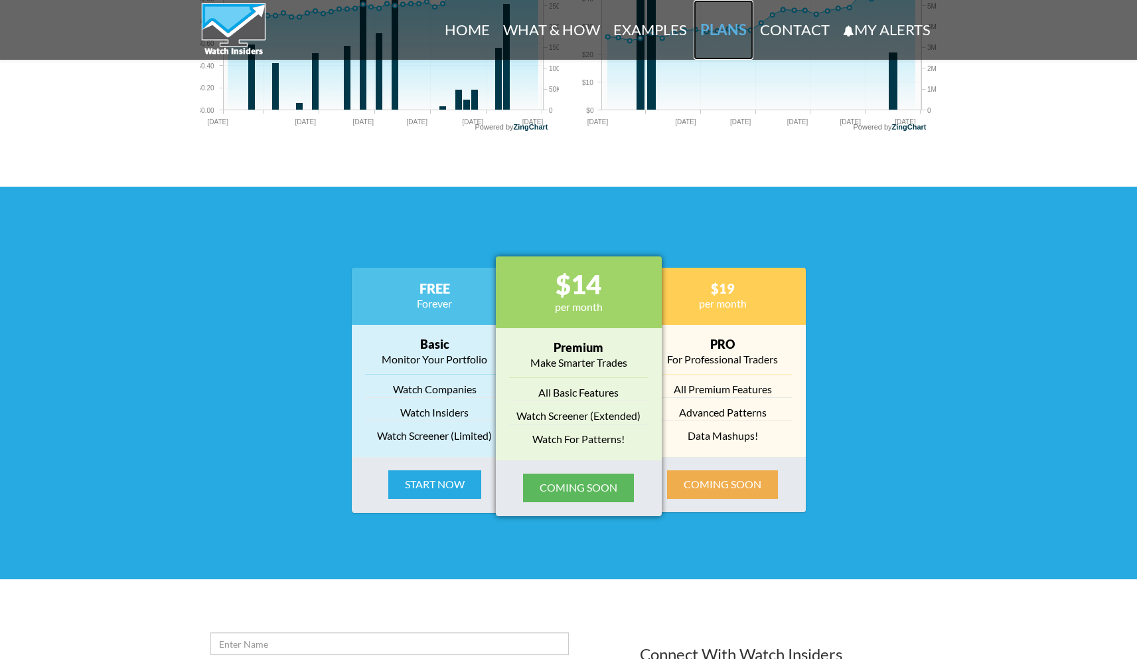
scroll to position [1648, 0]
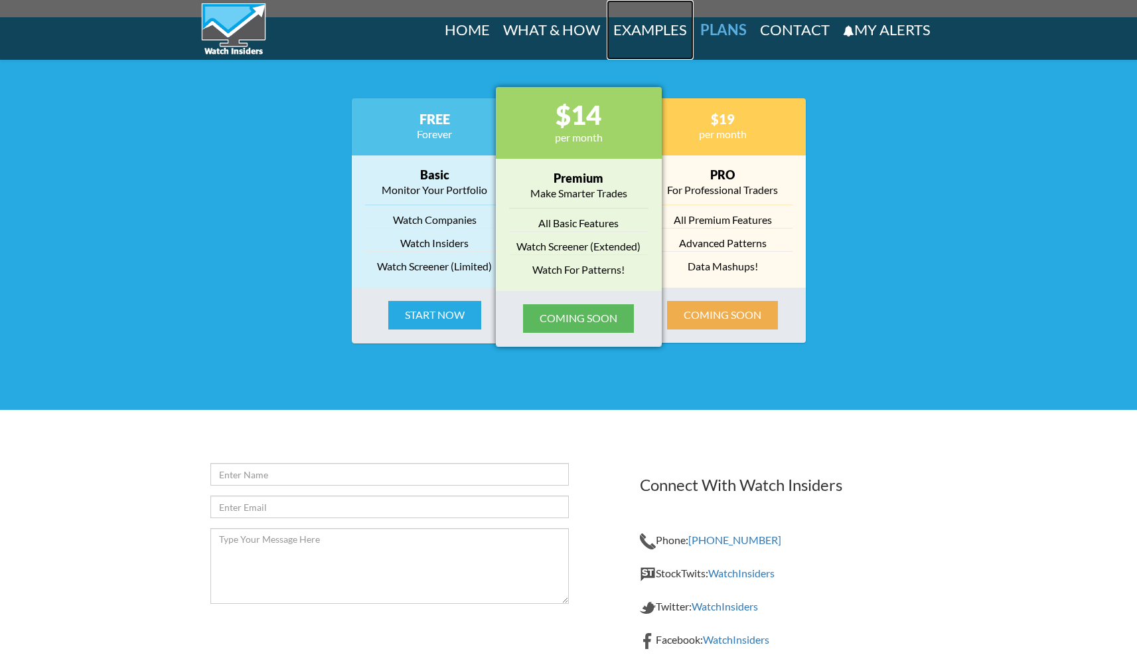
click at [661, 31] on link "Examples" at bounding box center [650, 30] width 87 height 60
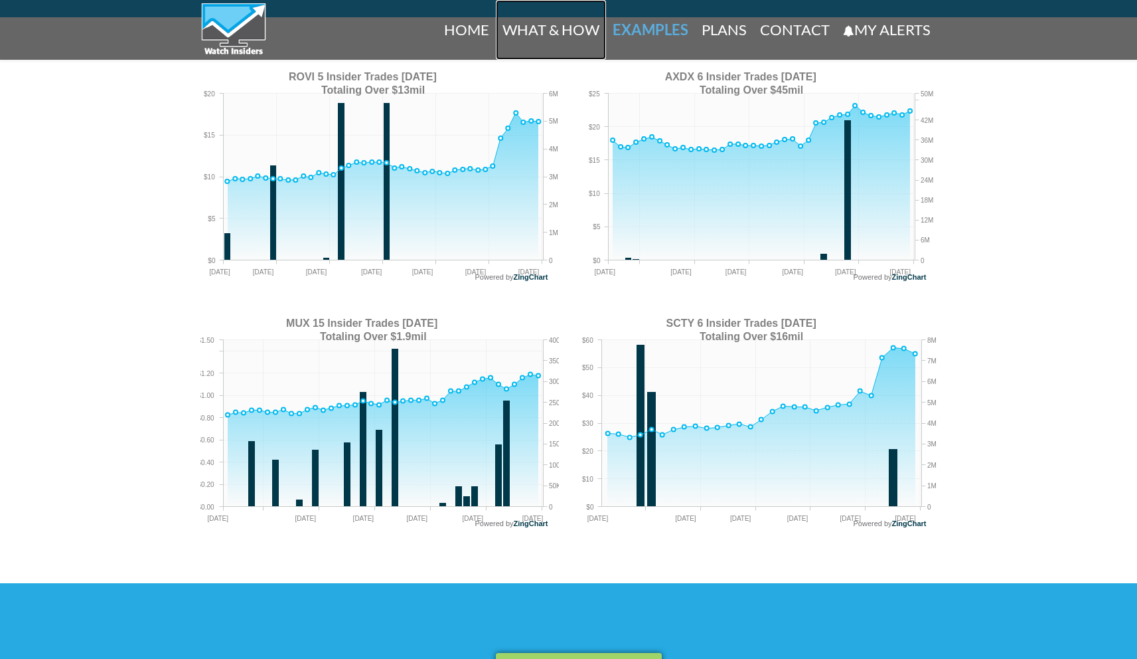
click at [575, 35] on link "What & How" at bounding box center [551, 30] width 110 height 60
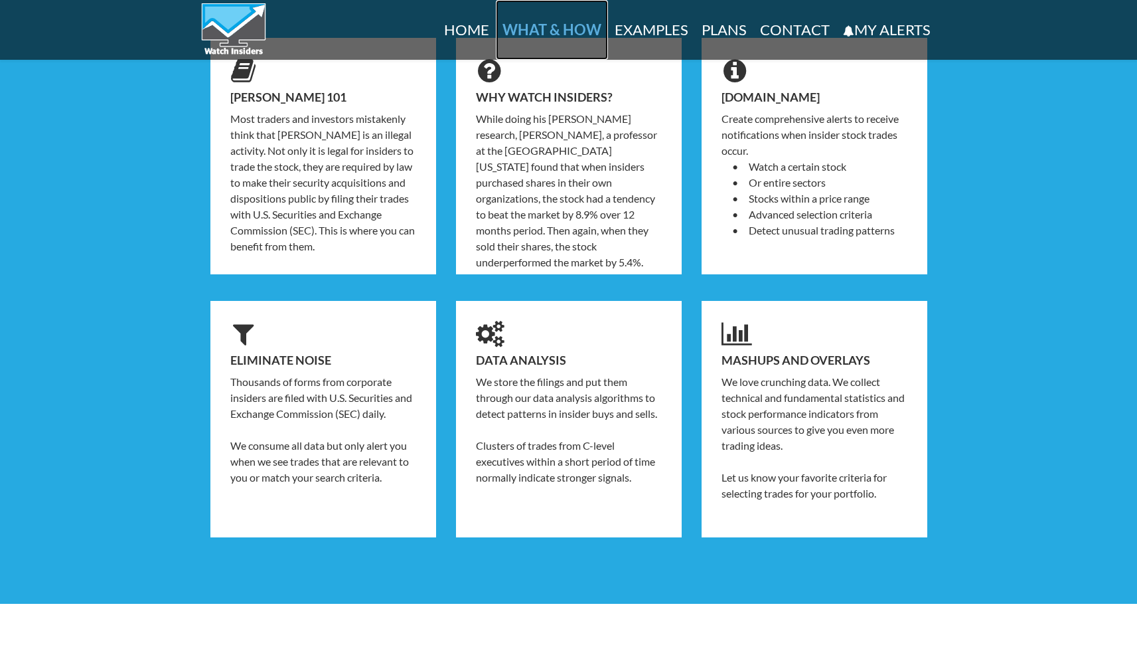
scroll to position [450, 0]
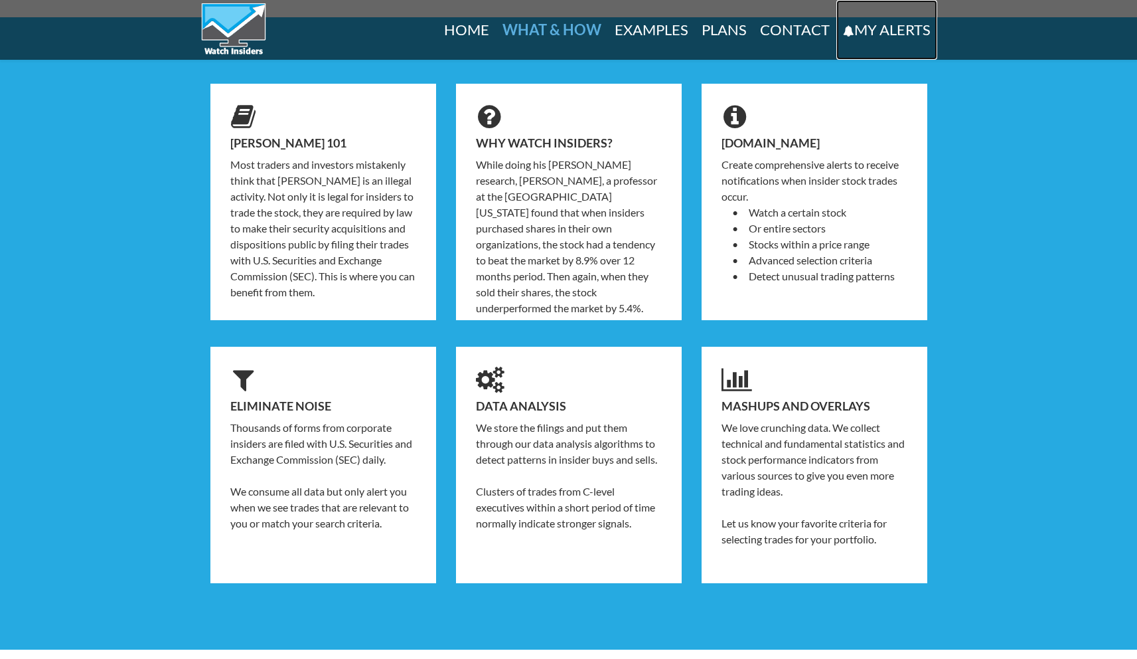
click at [870, 33] on link "My Alerts" at bounding box center [887, 30] width 101 height 60
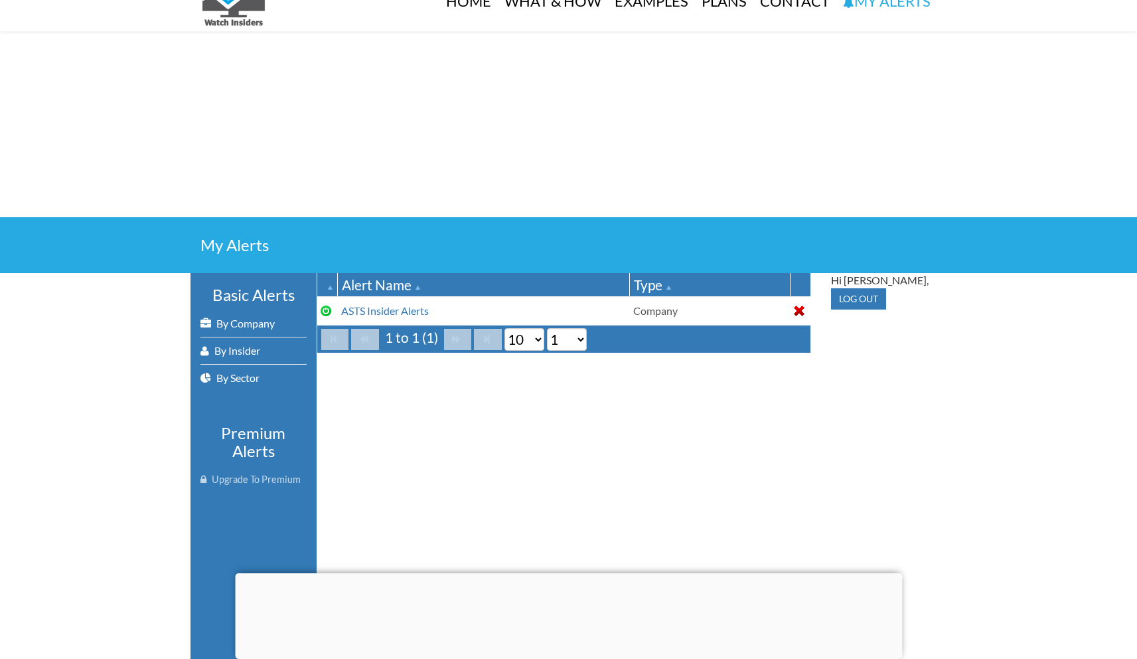
scroll to position [69, 0]
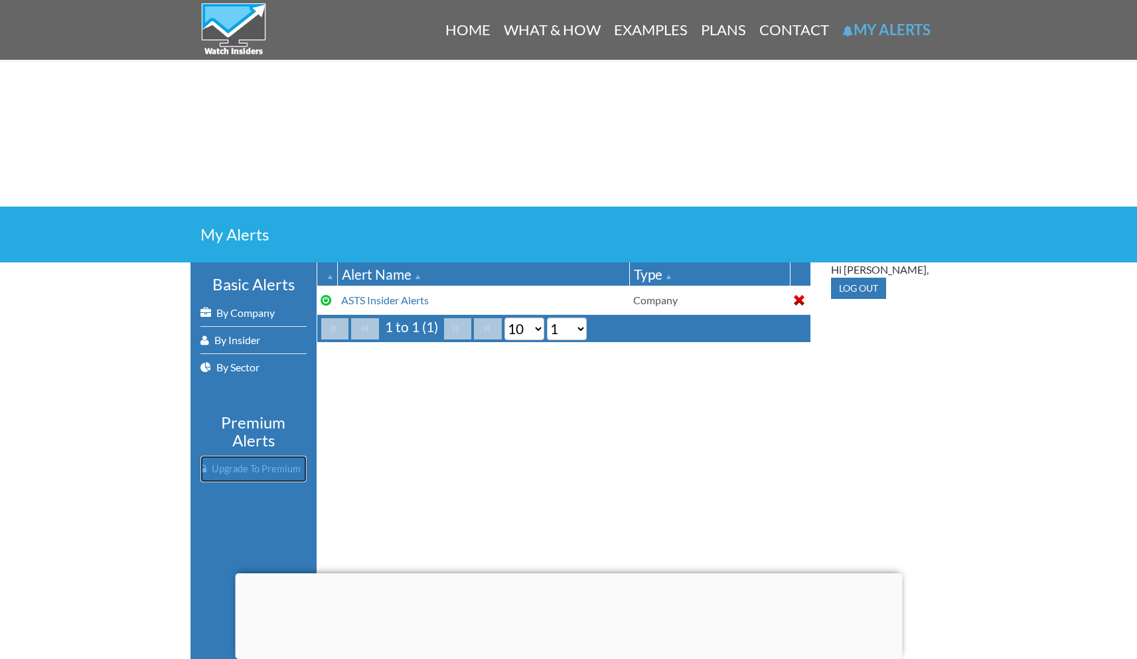
click at [204, 471] on link "Upgrade To Premium" at bounding box center [254, 469] width 106 height 27
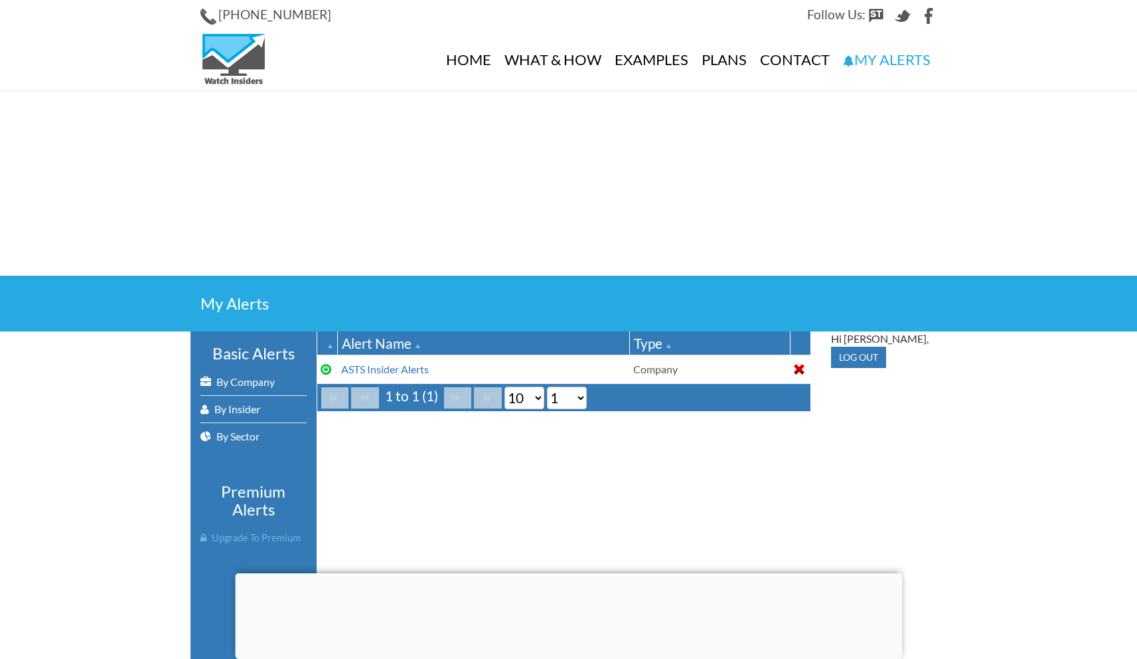
click at [204, 471] on div "Basic Alerts By Company By Insider By Sector Premium Alerts Upgrade To Premium" at bounding box center [254, 664] width 106 height 638
click at [403, 367] on link "ASTS Insider Alerts" at bounding box center [385, 369] width 88 height 13
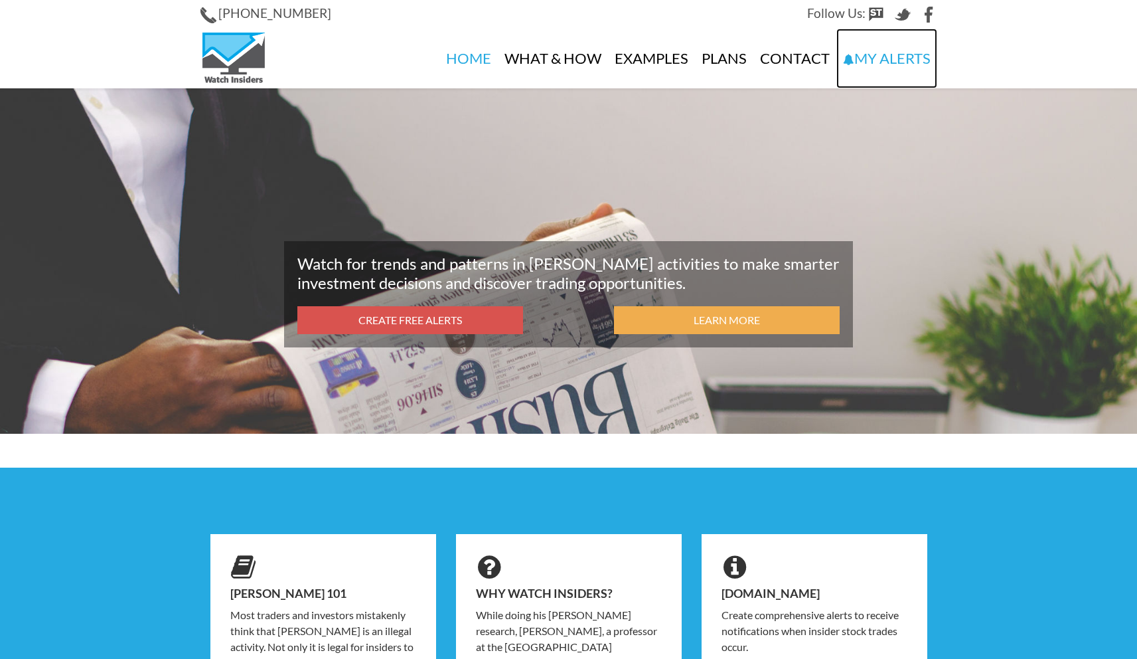
click at [852, 50] on link "My Alerts" at bounding box center [887, 59] width 101 height 60
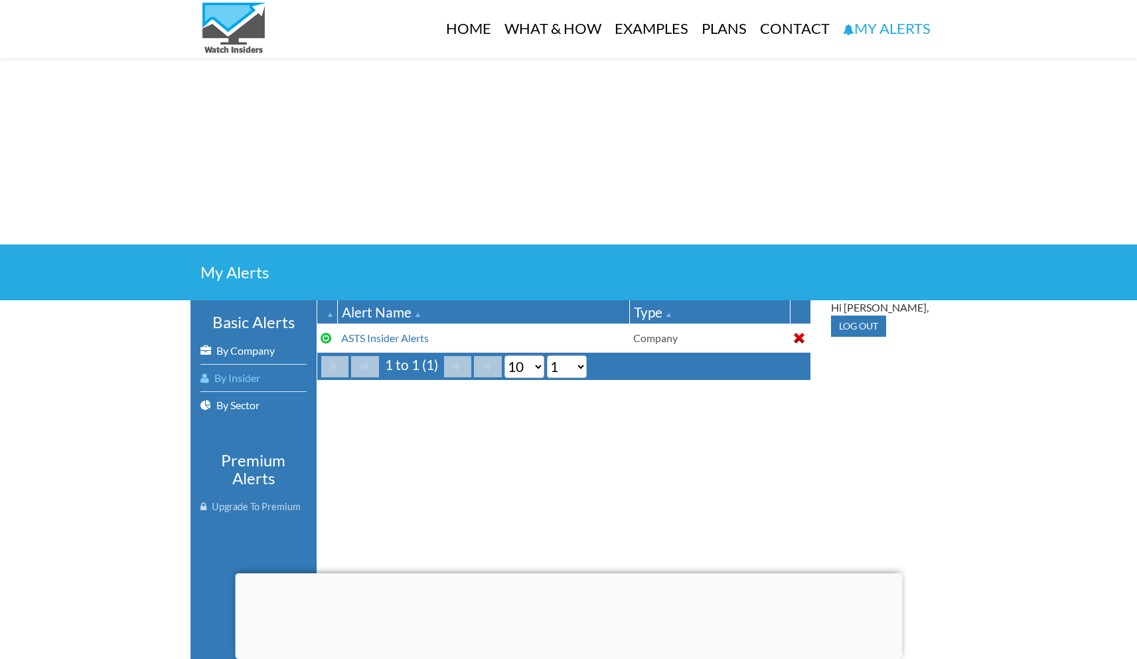
scroll to position [36, 0]
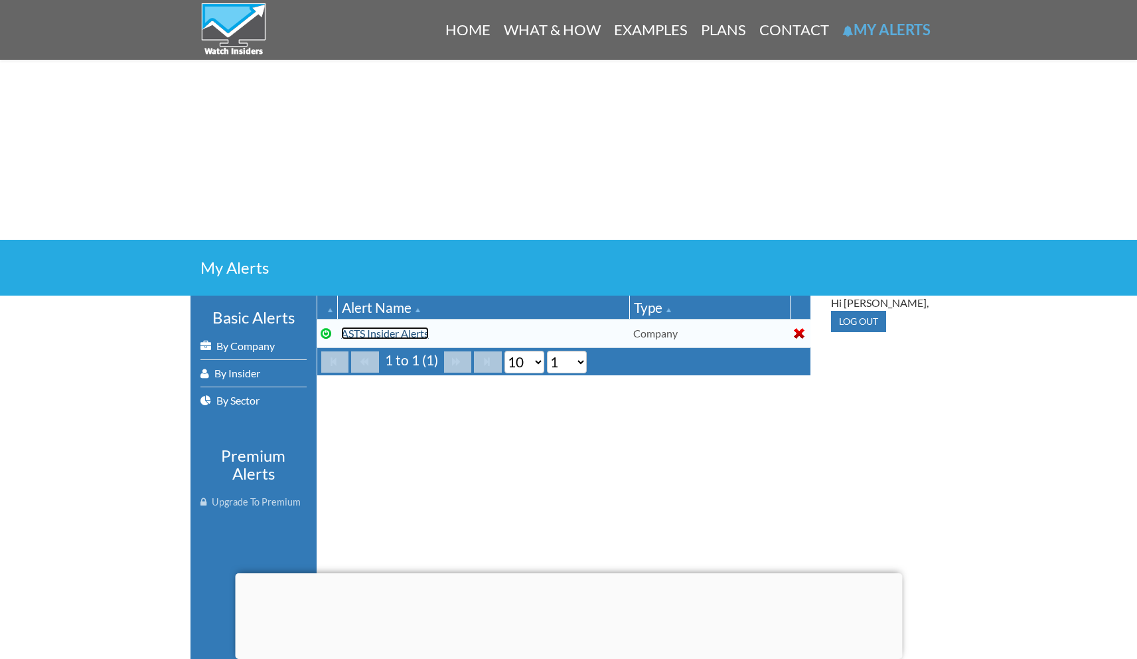
click at [413, 329] on link "ASTS Insider Alerts" at bounding box center [385, 333] width 88 height 13
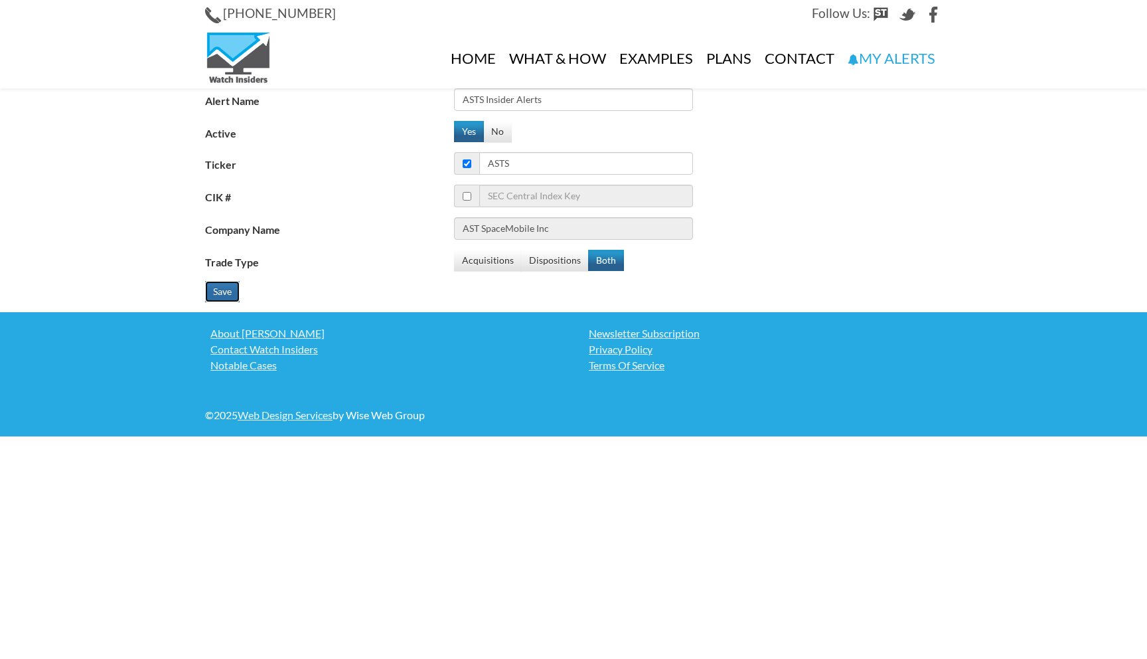
click at [225, 297] on button "Save" at bounding box center [222, 291] width 35 height 21
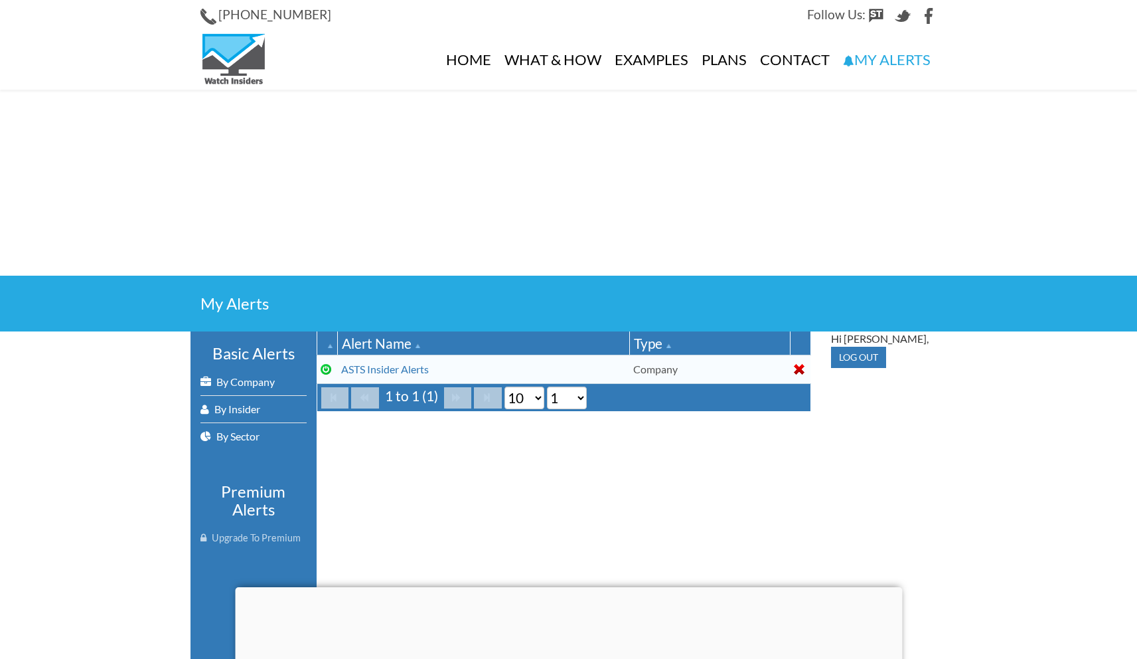
click at [791, 363] on td at bounding box center [800, 369] width 21 height 29
click at [797, 364] on div at bounding box center [799, 369] width 11 height 11
click at [620, 573] on div at bounding box center [568, 573] width 667 height 0
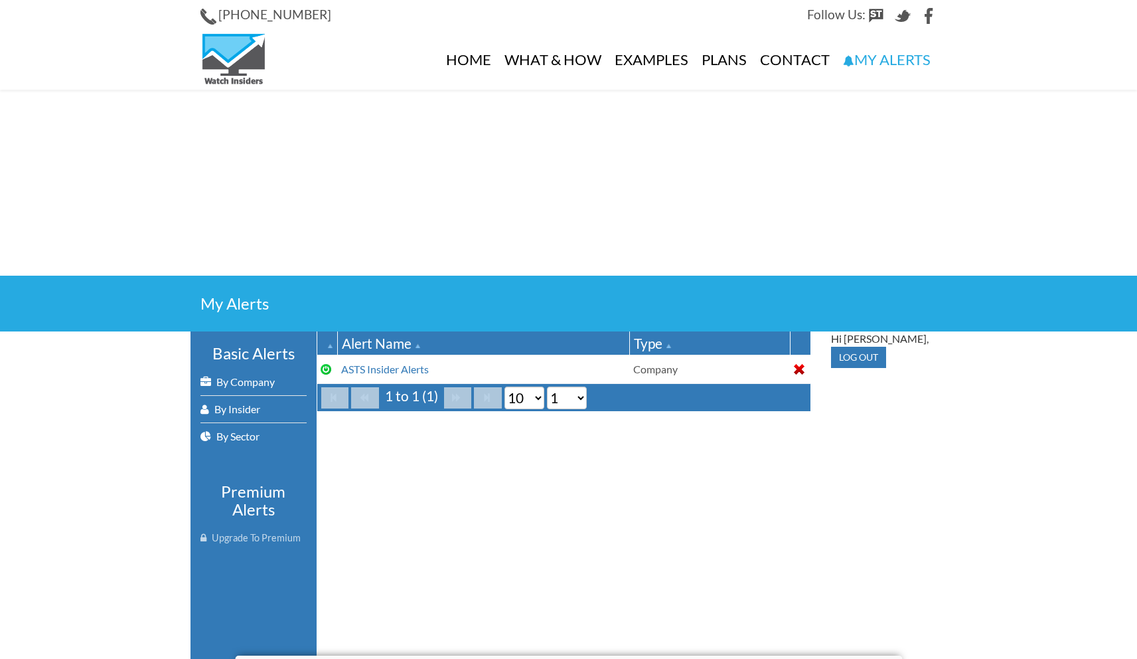
scroll to position [23, 0]
